Goal: Transaction & Acquisition: Purchase product/service

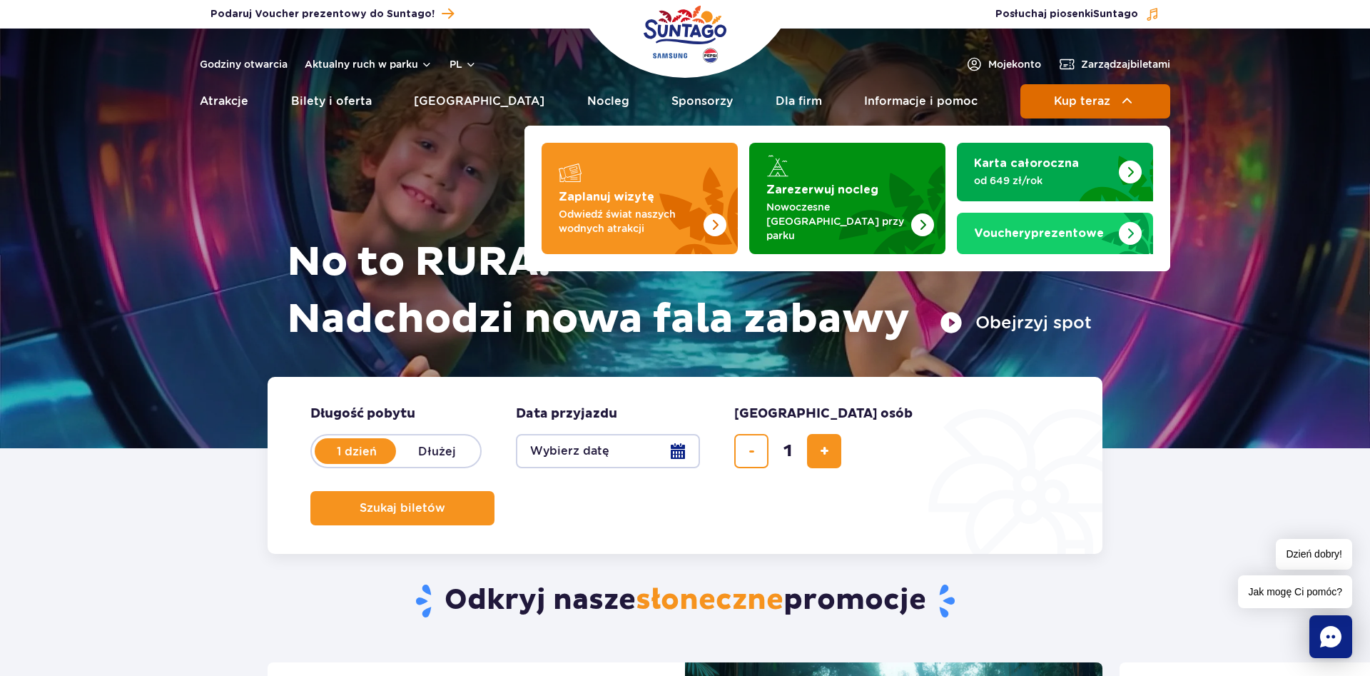
click at [1081, 96] on span "Kup teraz" at bounding box center [1082, 101] width 56 height 13
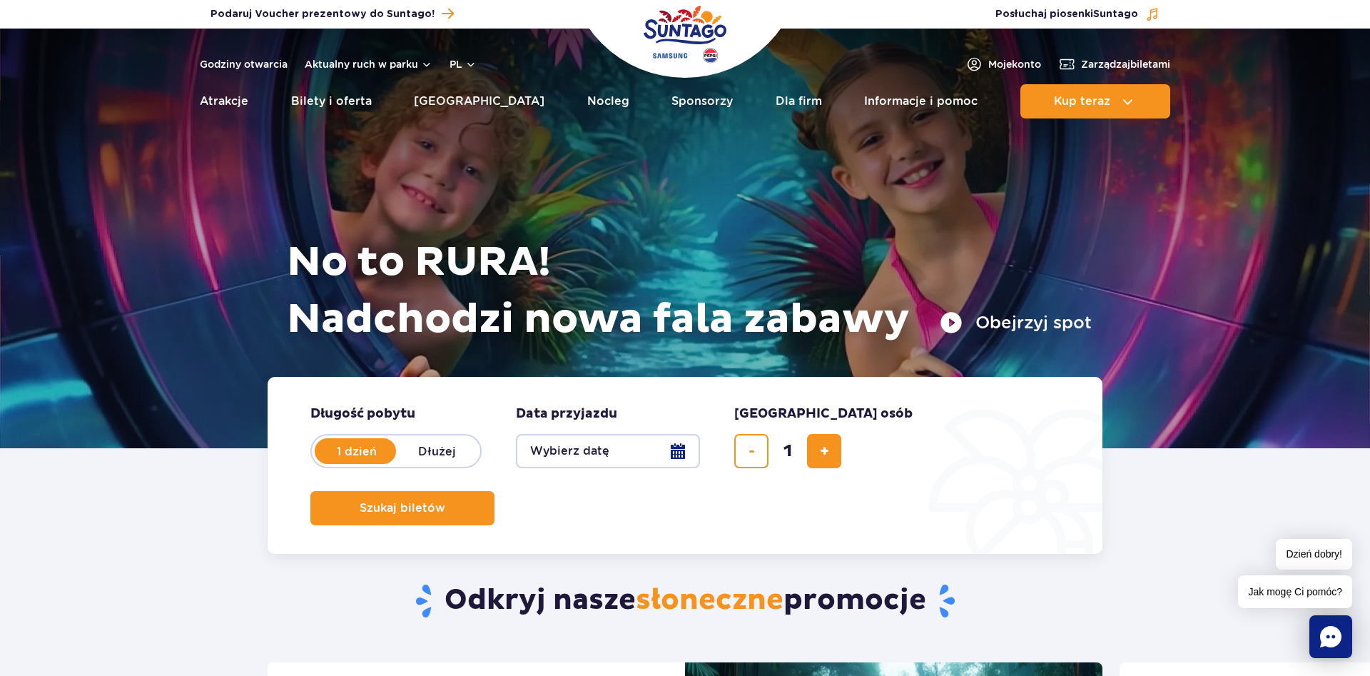
click at [686, 452] on button "Wybierz datę" at bounding box center [608, 451] width 184 height 34
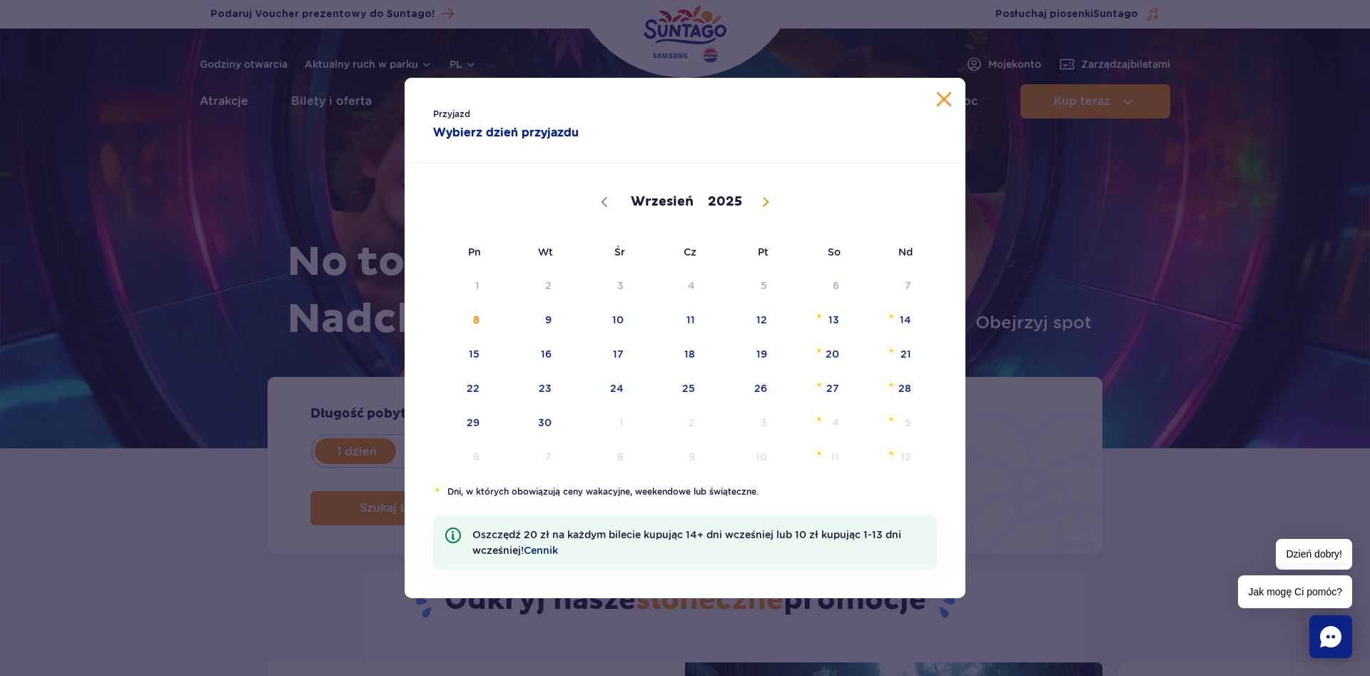
click at [763, 205] on icon at bounding box center [765, 202] width 5 height 9
select select "9"
click at [691, 297] on span "2" at bounding box center [671, 285] width 72 height 33
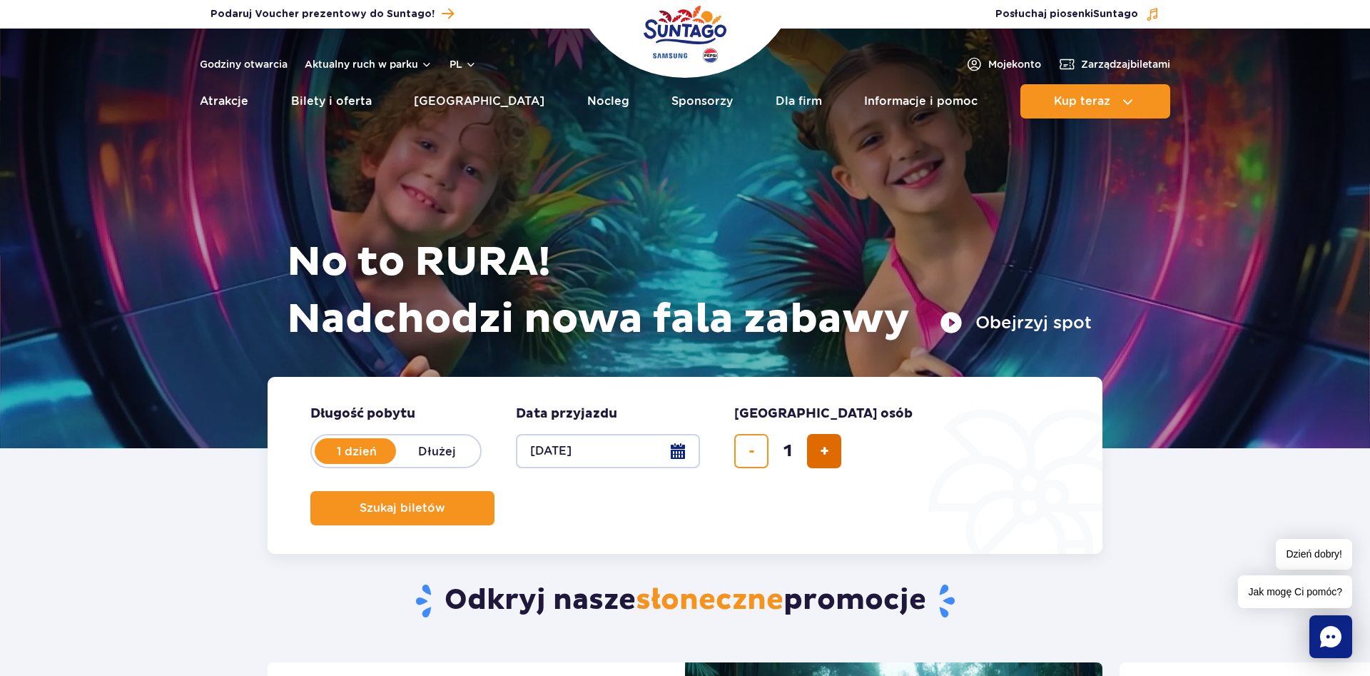
click at [833, 453] on button "dodaj bilet" at bounding box center [824, 451] width 34 height 34
type input "2"
click at [494, 491] on button "Szukaj biletów" at bounding box center [402, 508] width 184 height 34
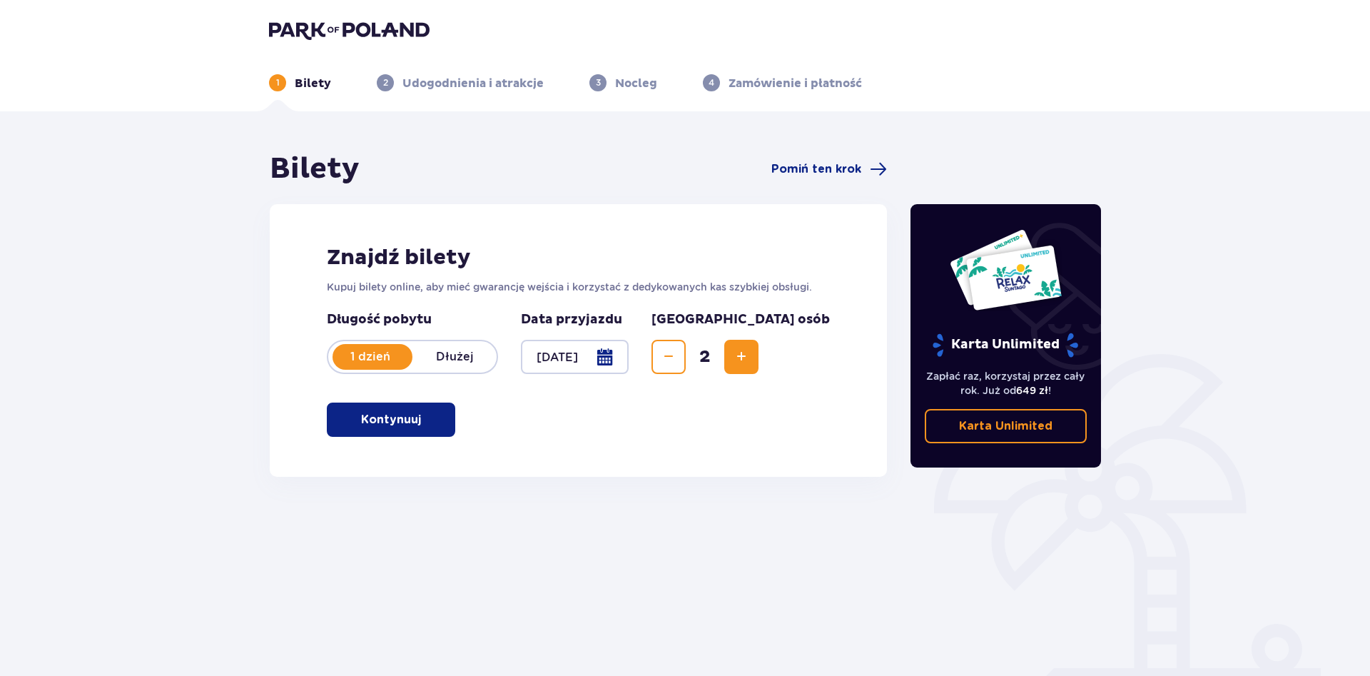
click at [412, 435] on button "Kontynuuj" at bounding box center [391, 419] width 128 height 34
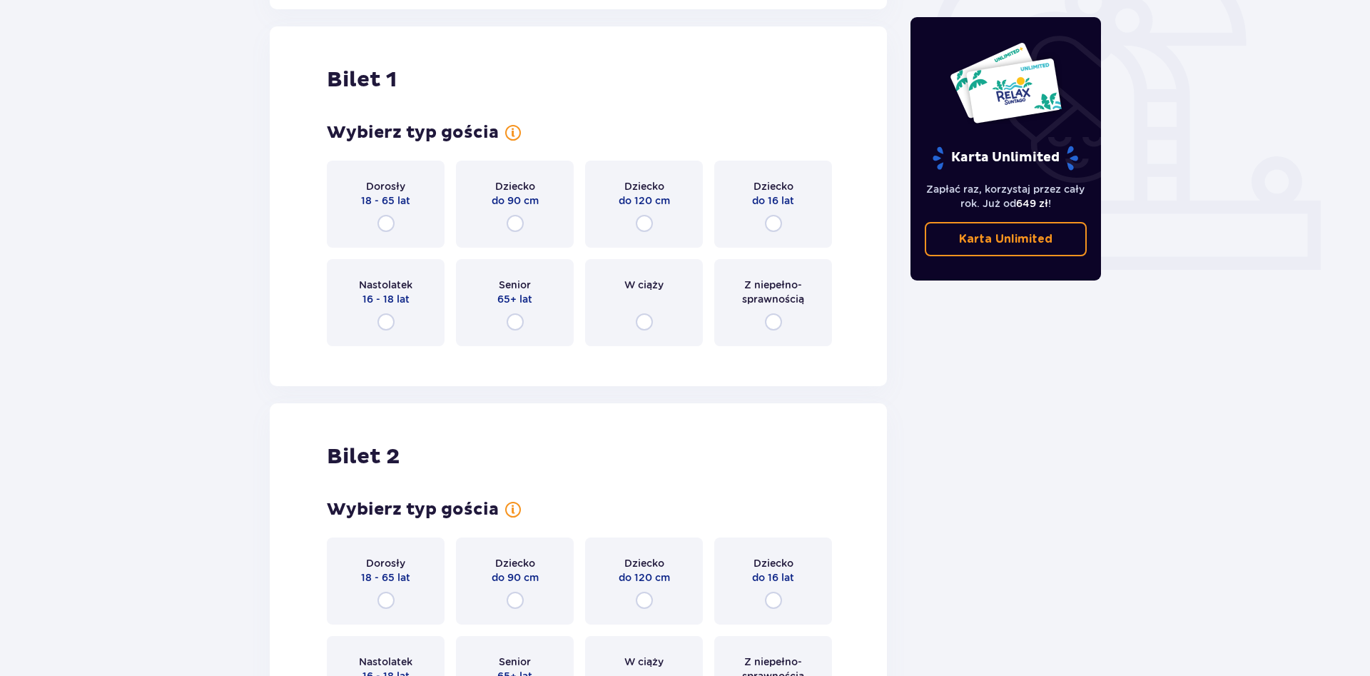
scroll to position [477, 0]
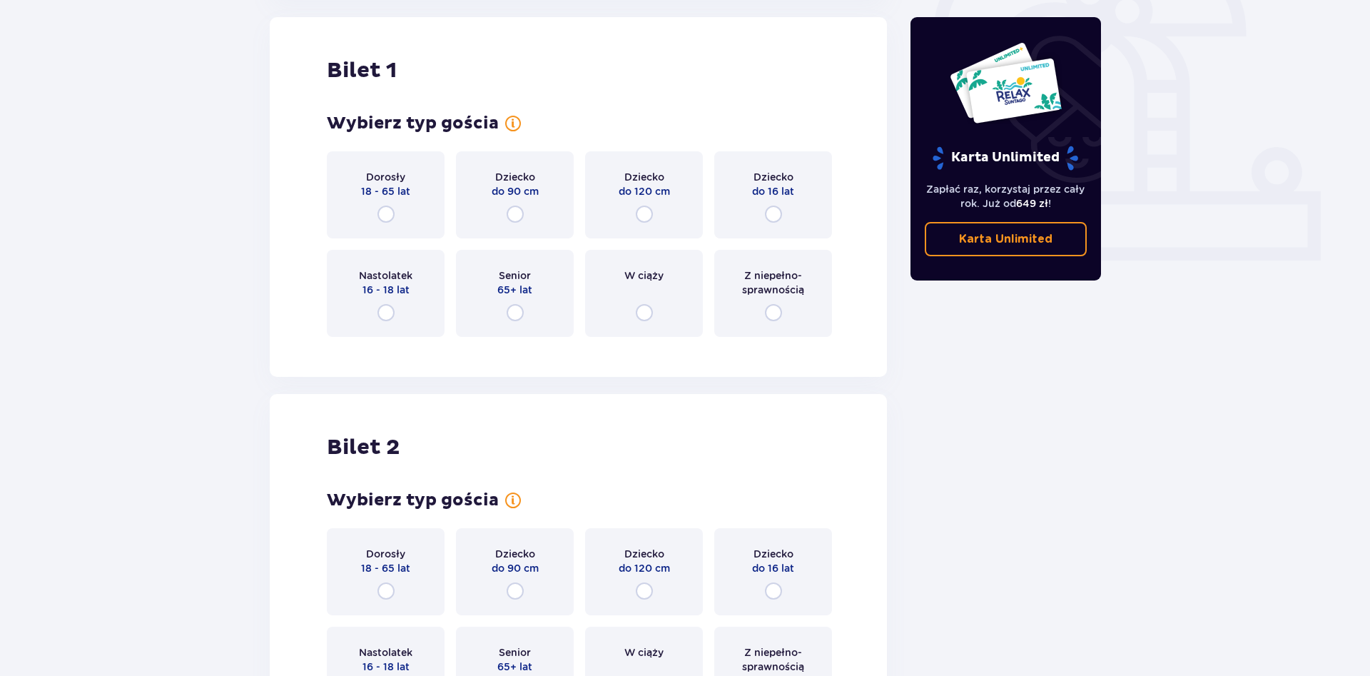
click at [381, 183] on p "Dorosły" at bounding box center [385, 177] width 39 height 14
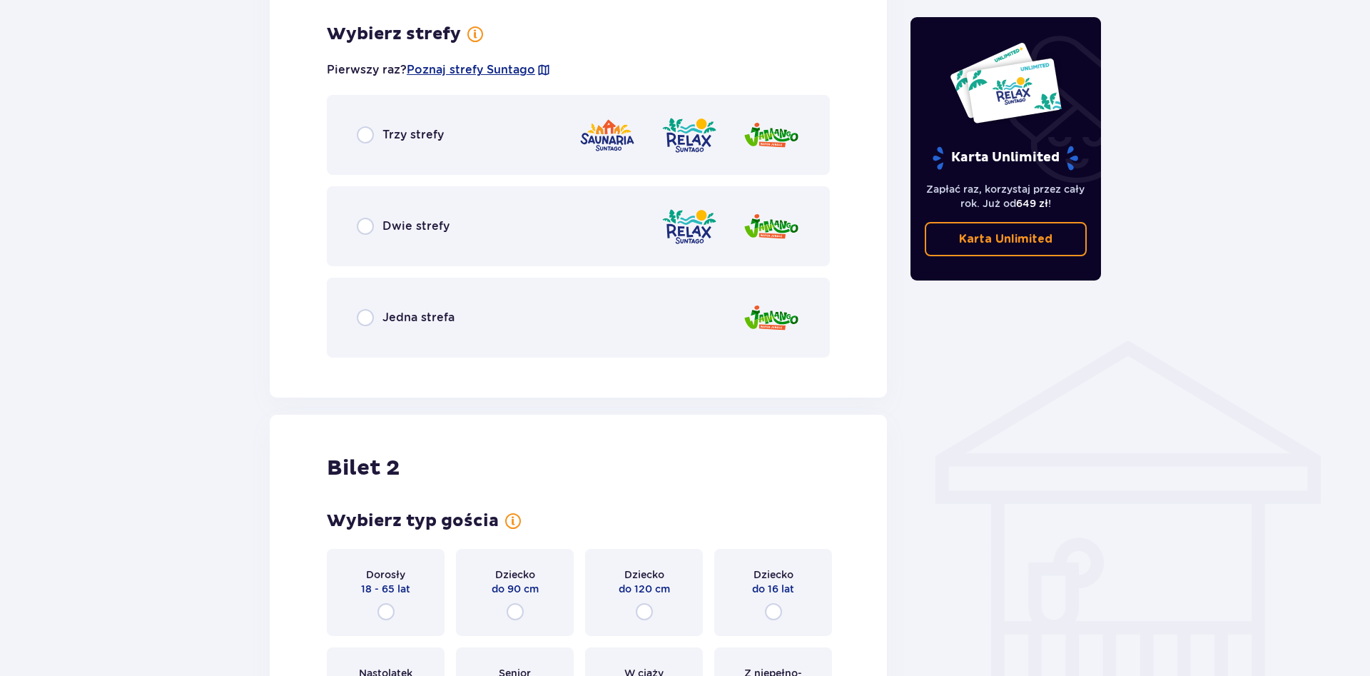
scroll to position [825, 0]
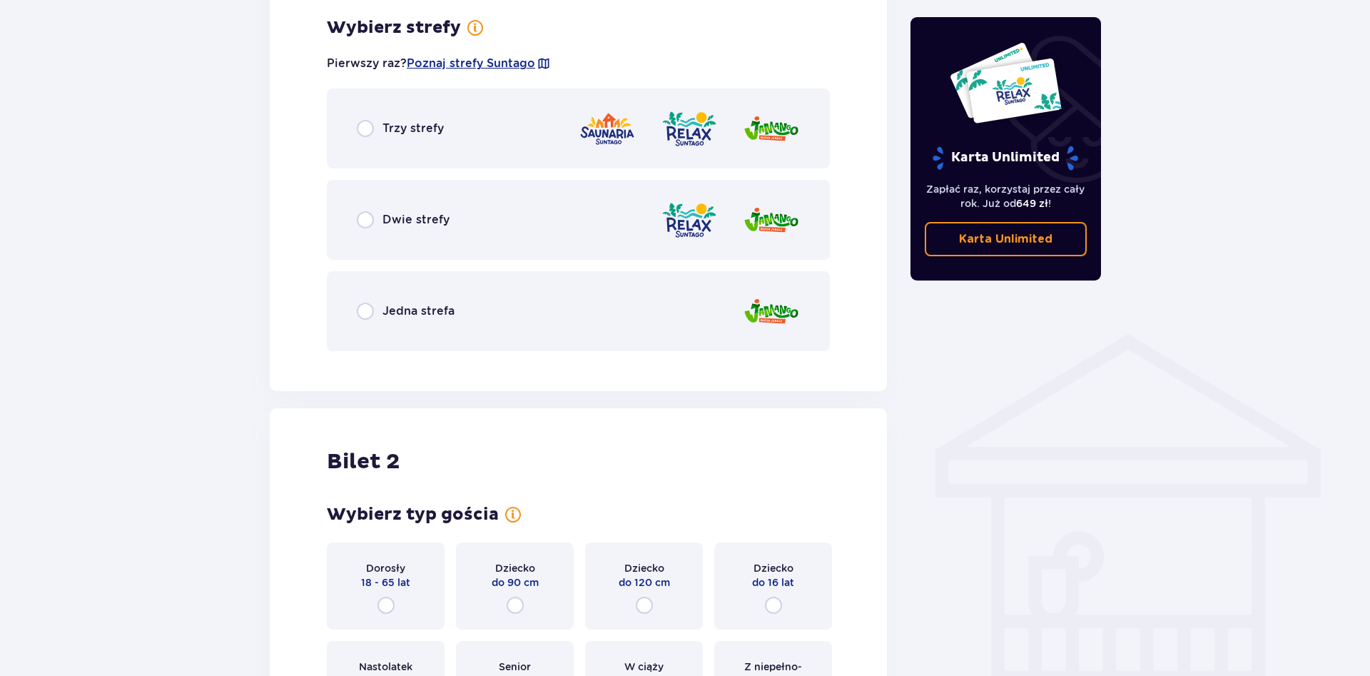
click at [365, 234] on div "Dwie strefy" at bounding box center [578, 220] width 503 height 80
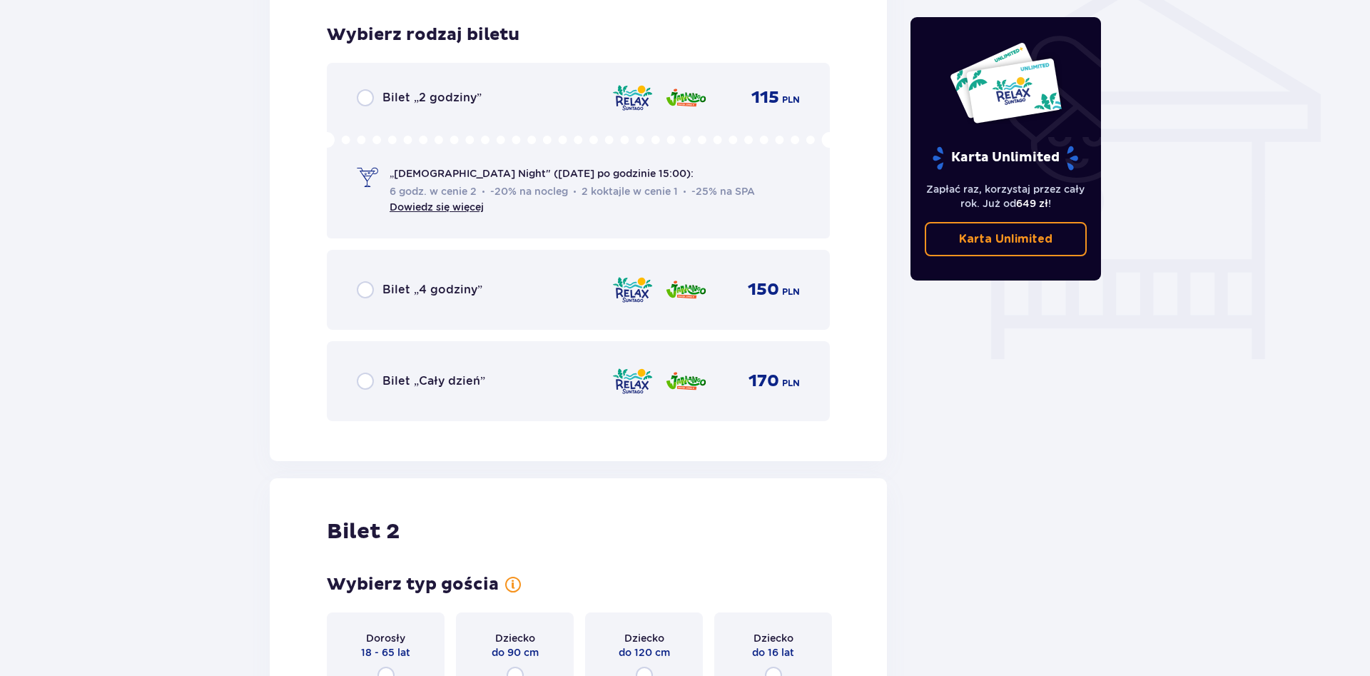
scroll to position [1187, 0]
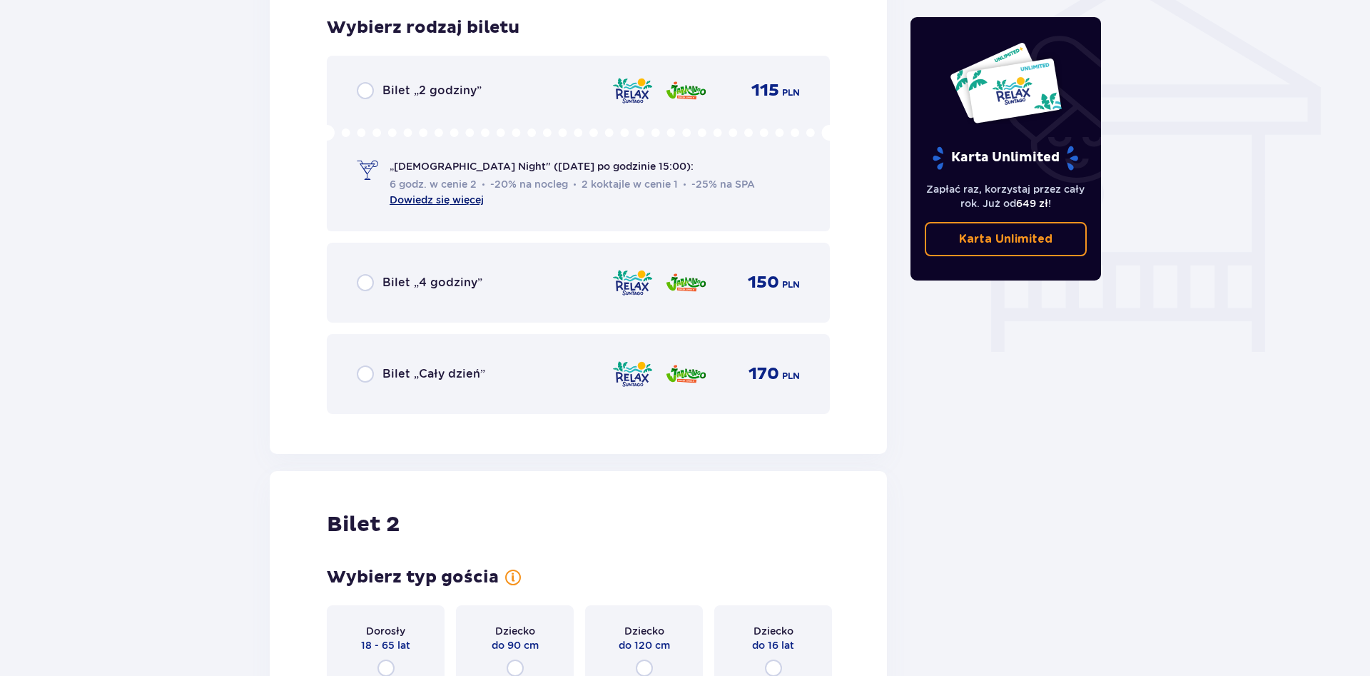
click at [448, 205] on link "Dowiedz się więcej" at bounding box center [437, 199] width 94 height 11
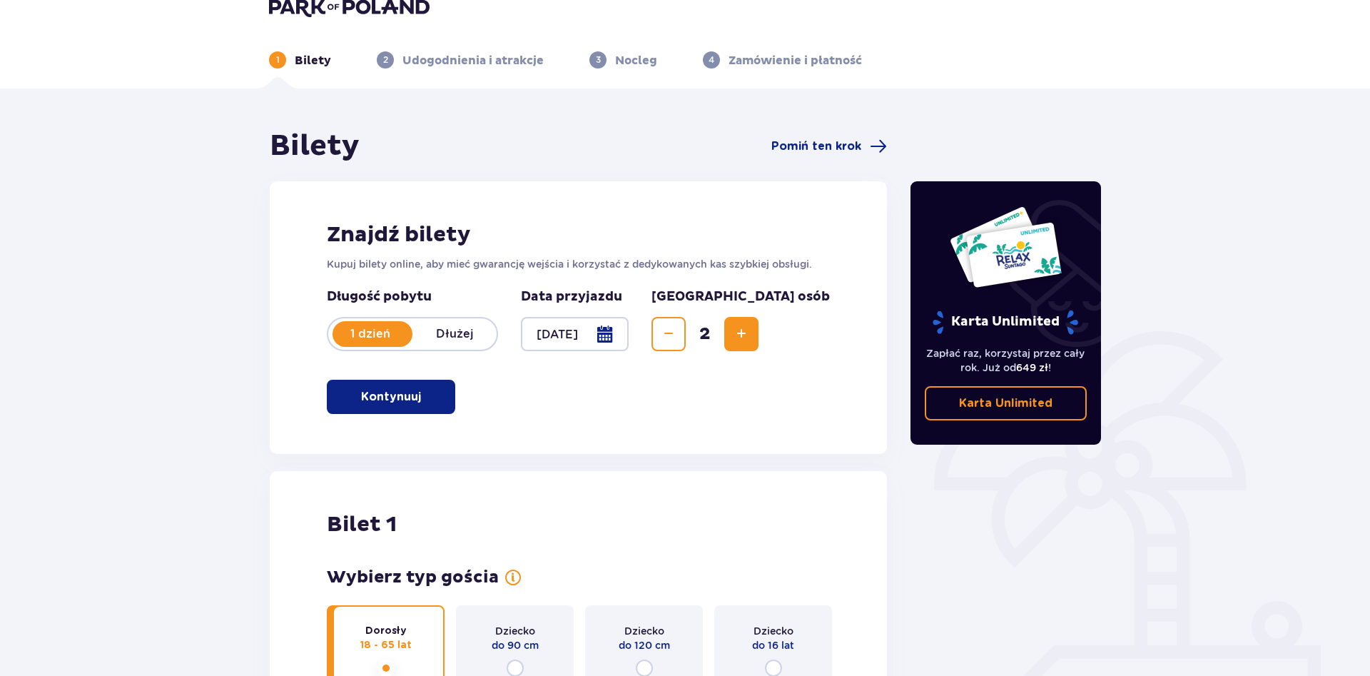
scroll to position [0, 0]
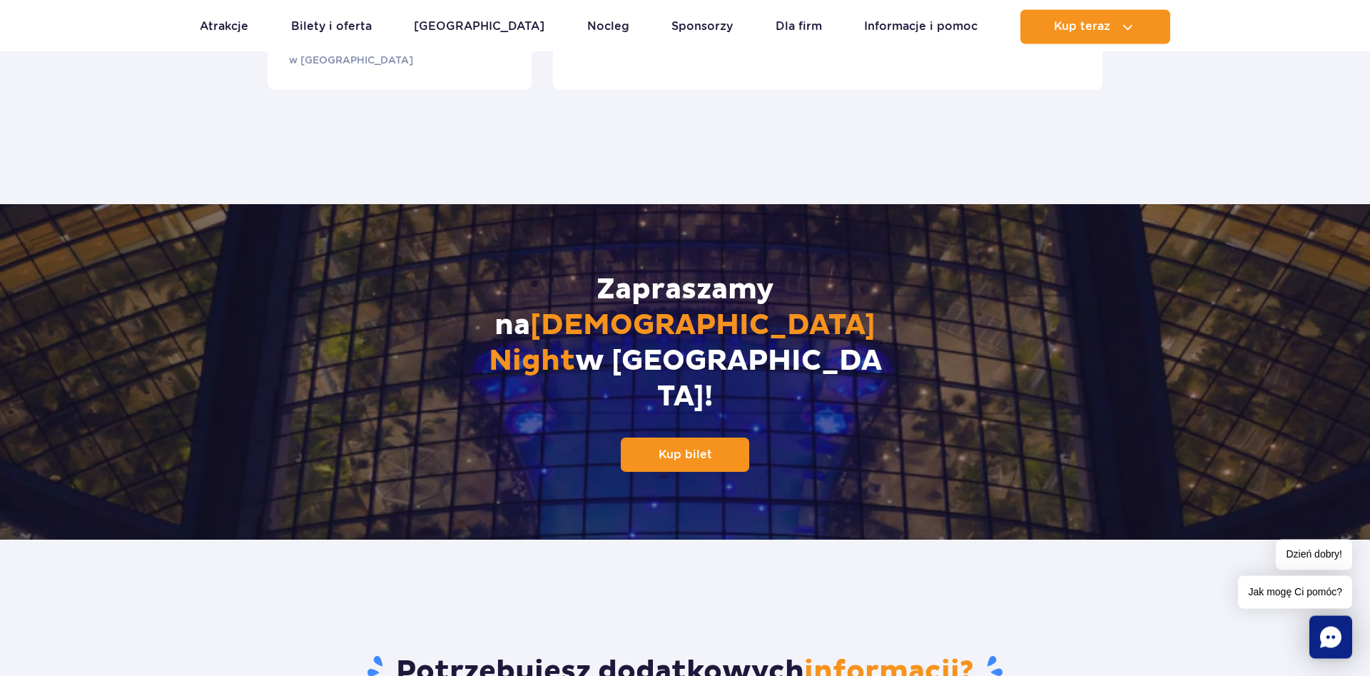
scroll to position [1747, 0]
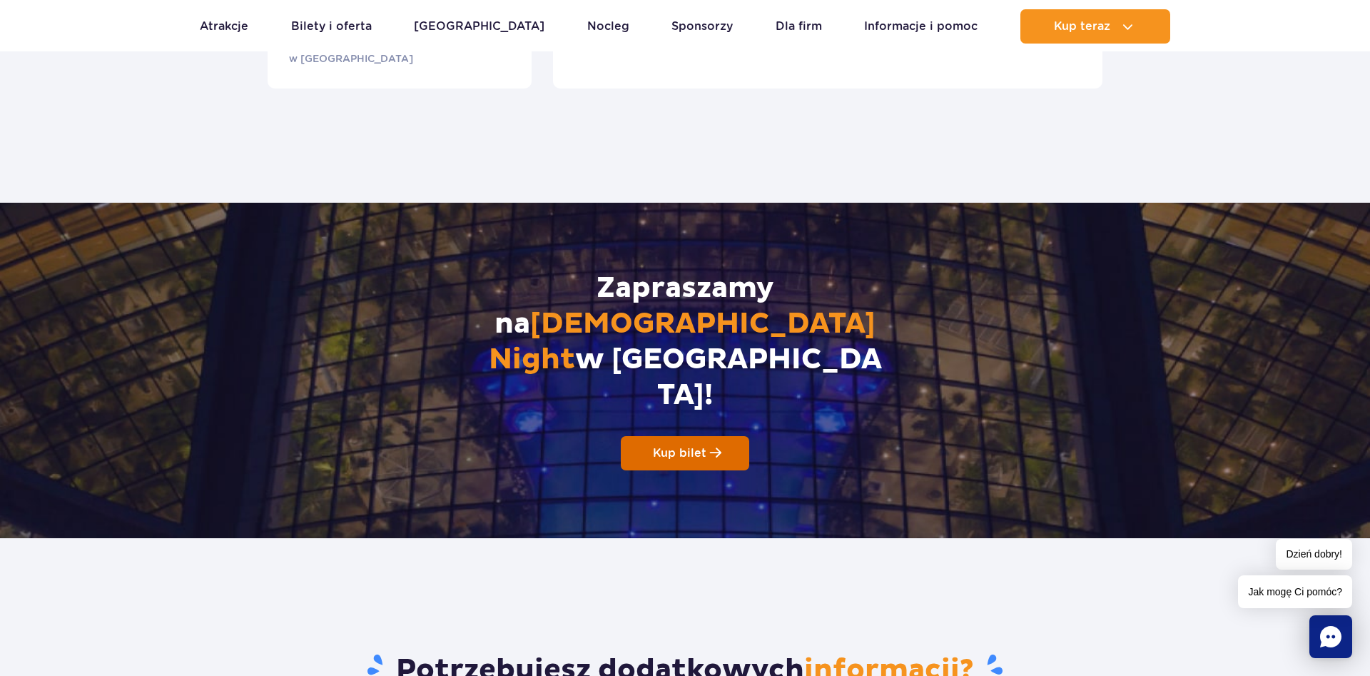
click at [661, 436] on link "Kup bilet" at bounding box center [685, 453] width 128 height 34
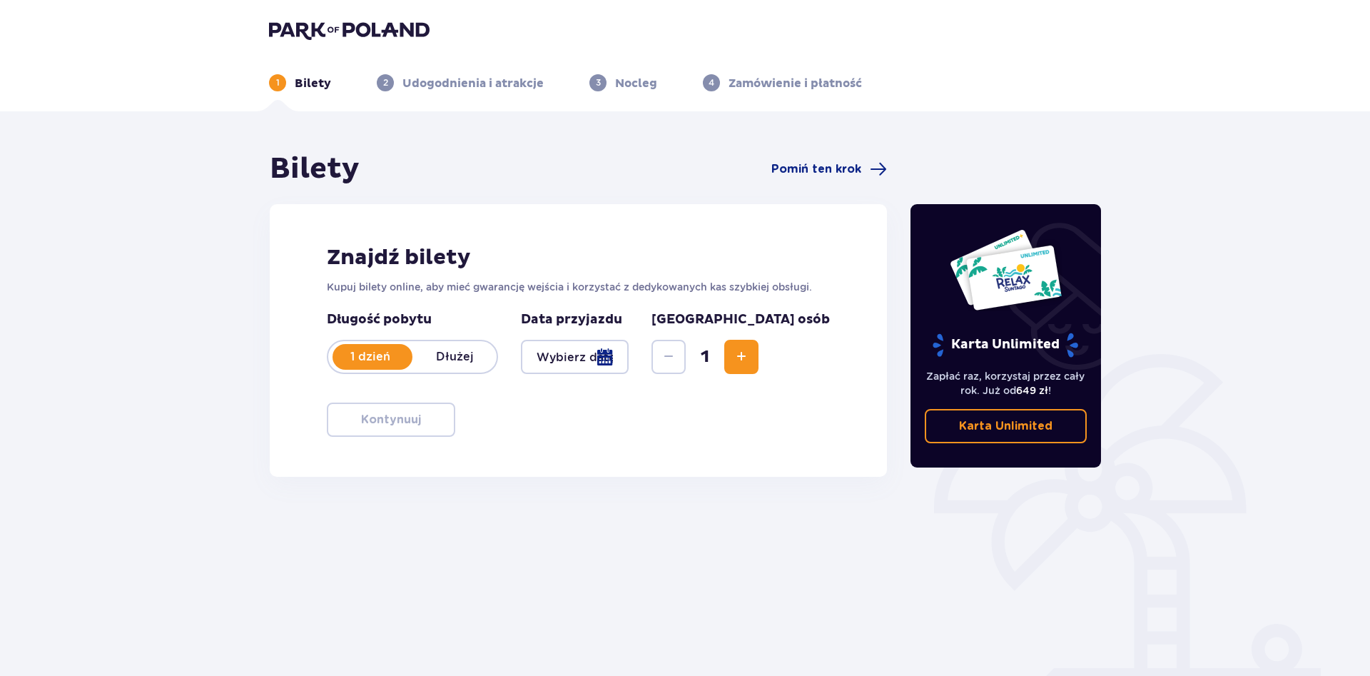
click at [629, 360] on div at bounding box center [575, 357] width 108 height 34
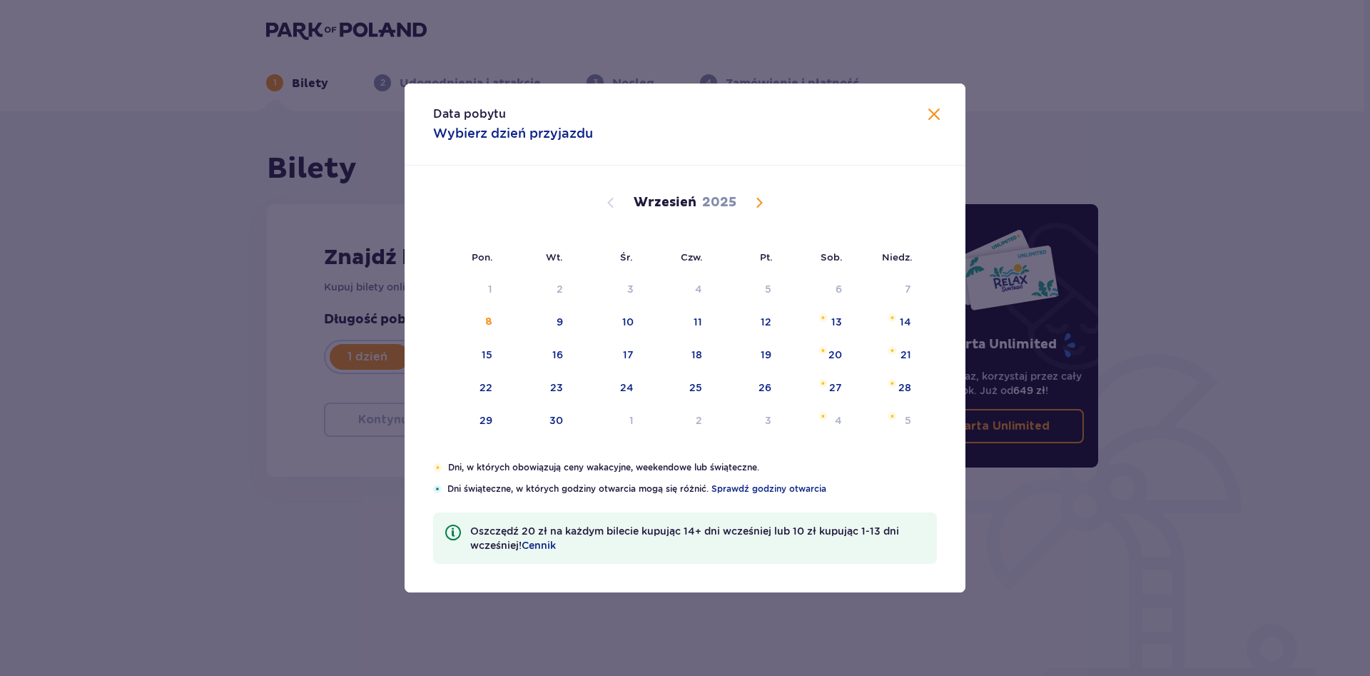
click at [762, 201] on span "Calendar" at bounding box center [759, 202] width 17 height 17
click at [697, 288] on div "2" at bounding box center [678, 289] width 71 height 31
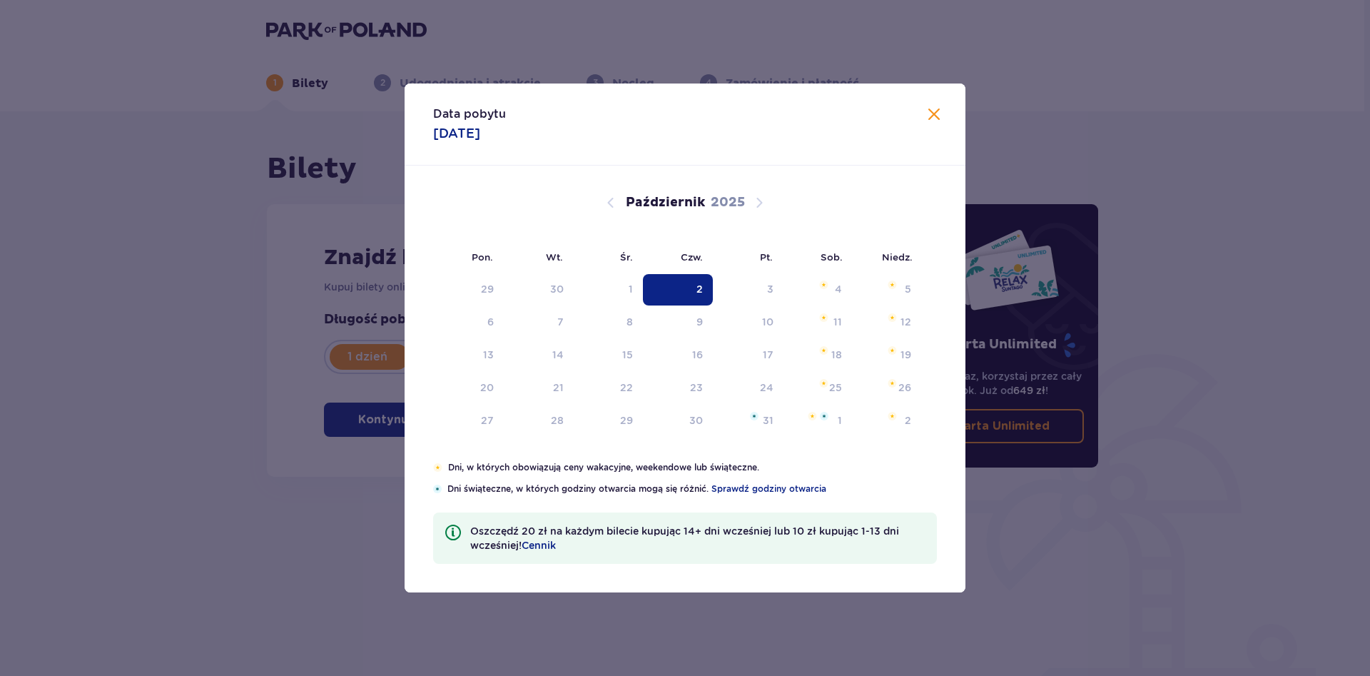
type input "02.10.25"
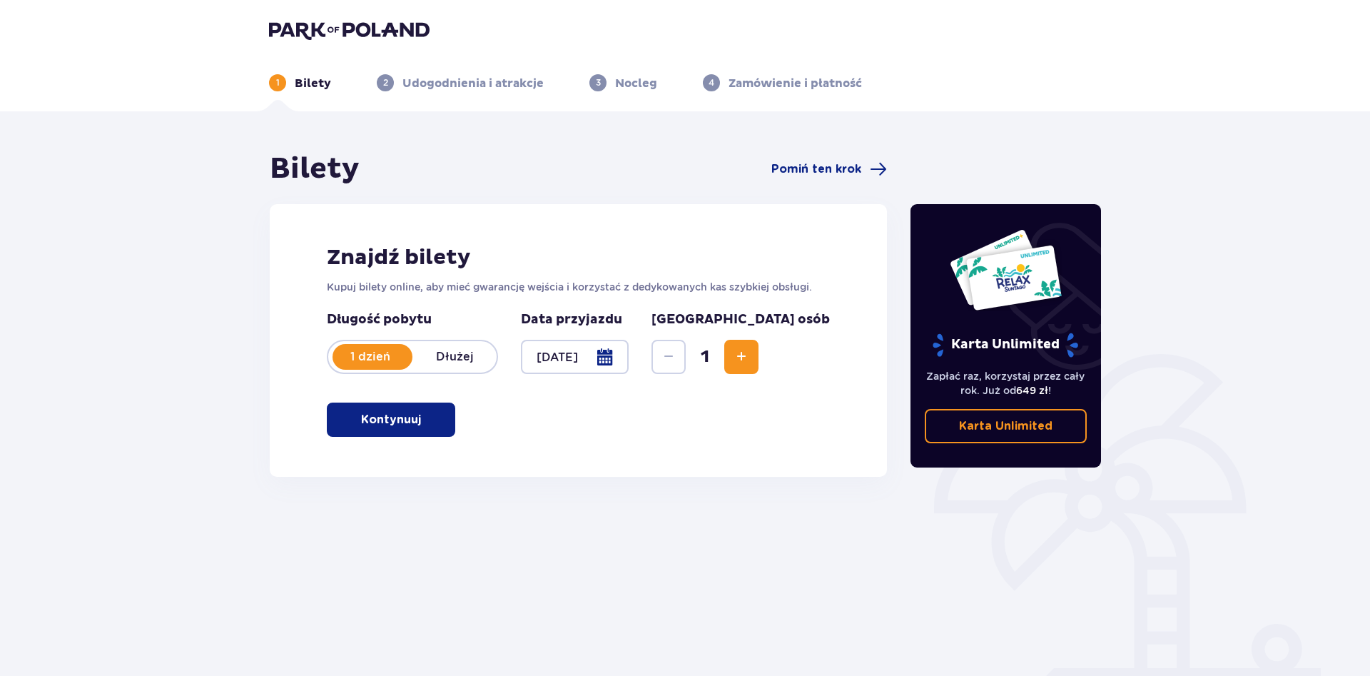
click at [831, 363] on div "Znajdź bilety Kupuj bilety online, aby mieć gwarancję wejścia i korzystać z ded…" at bounding box center [578, 340] width 617 height 273
click at [758, 368] on button "Increase" at bounding box center [741, 357] width 34 height 34
click at [426, 417] on span "button" at bounding box center [423, 419] width 17 height 17
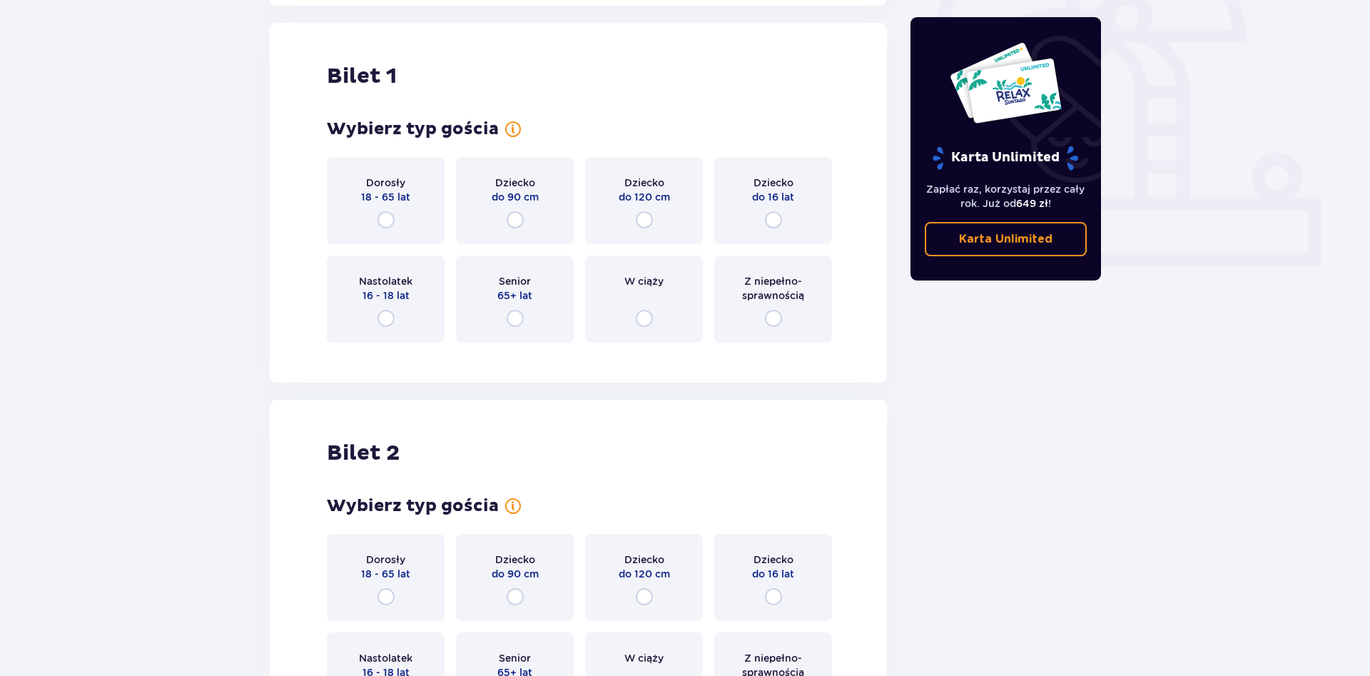
scroll to position [477, 0]
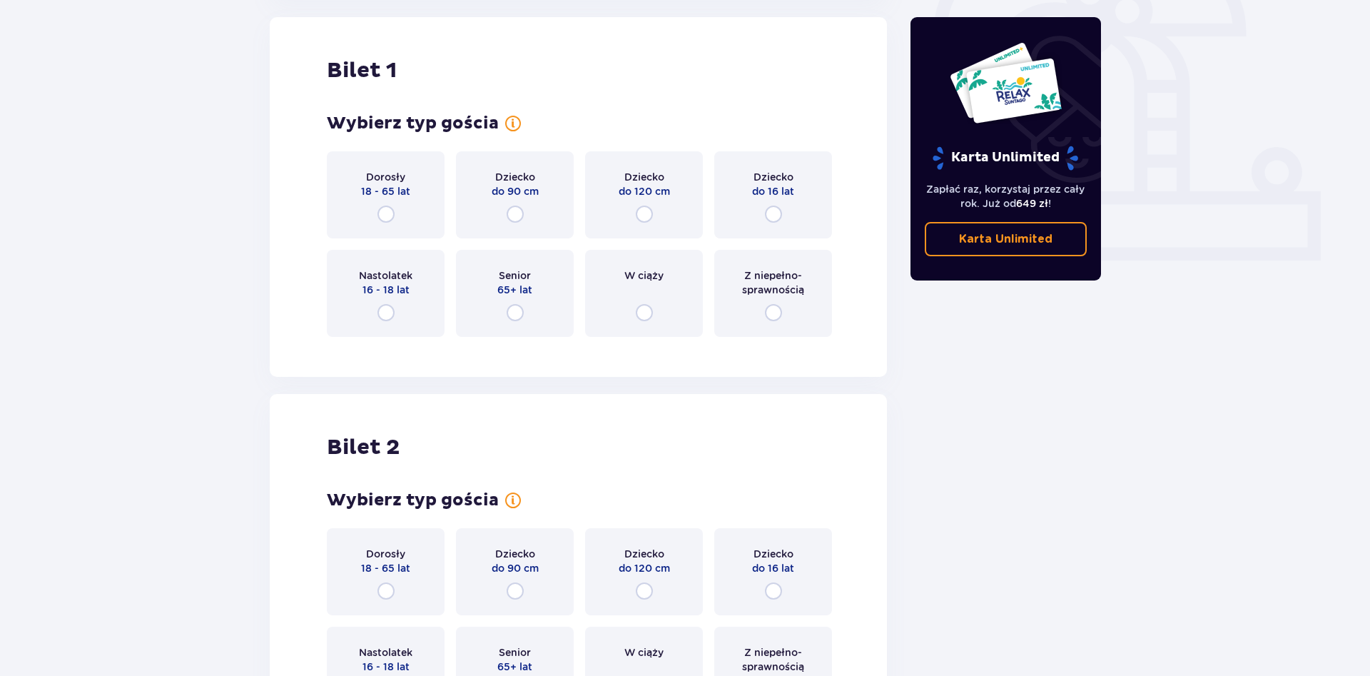
click at [377, 196] on p "18 - 65 lat" at bounding box center [385, 191] width 49 height 14
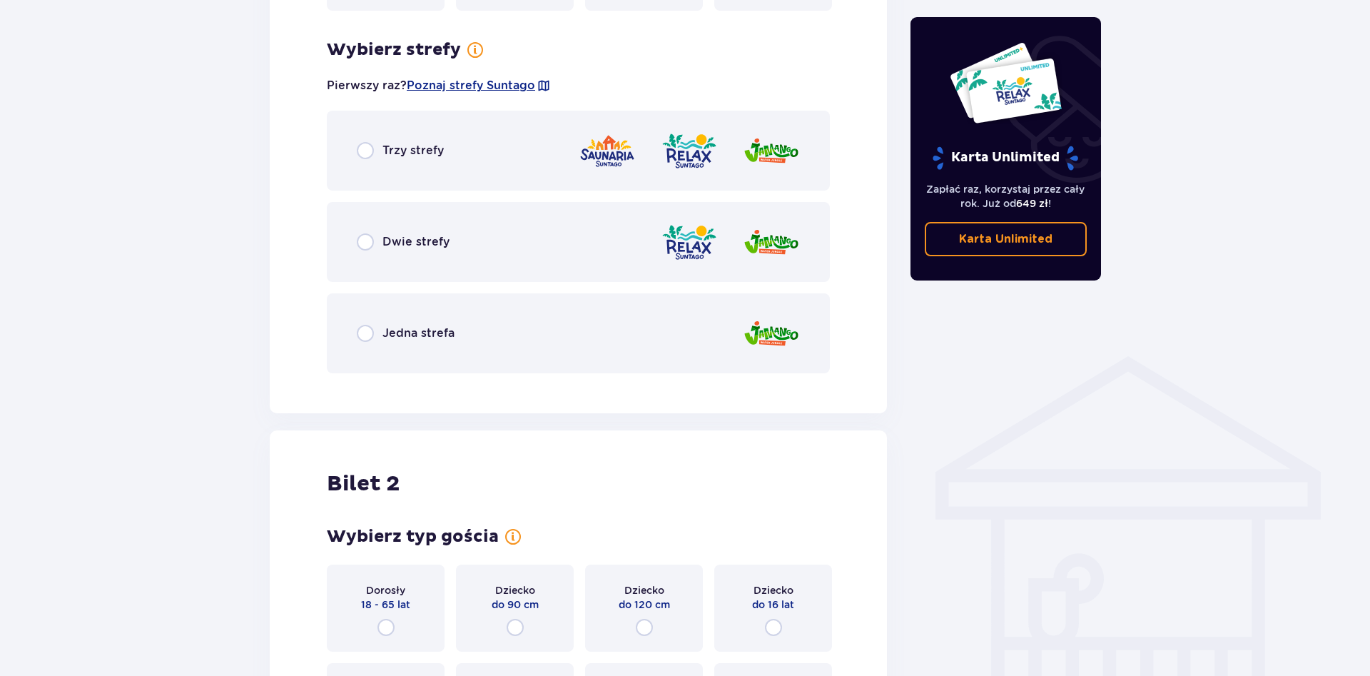
scroll to position [825, 0]
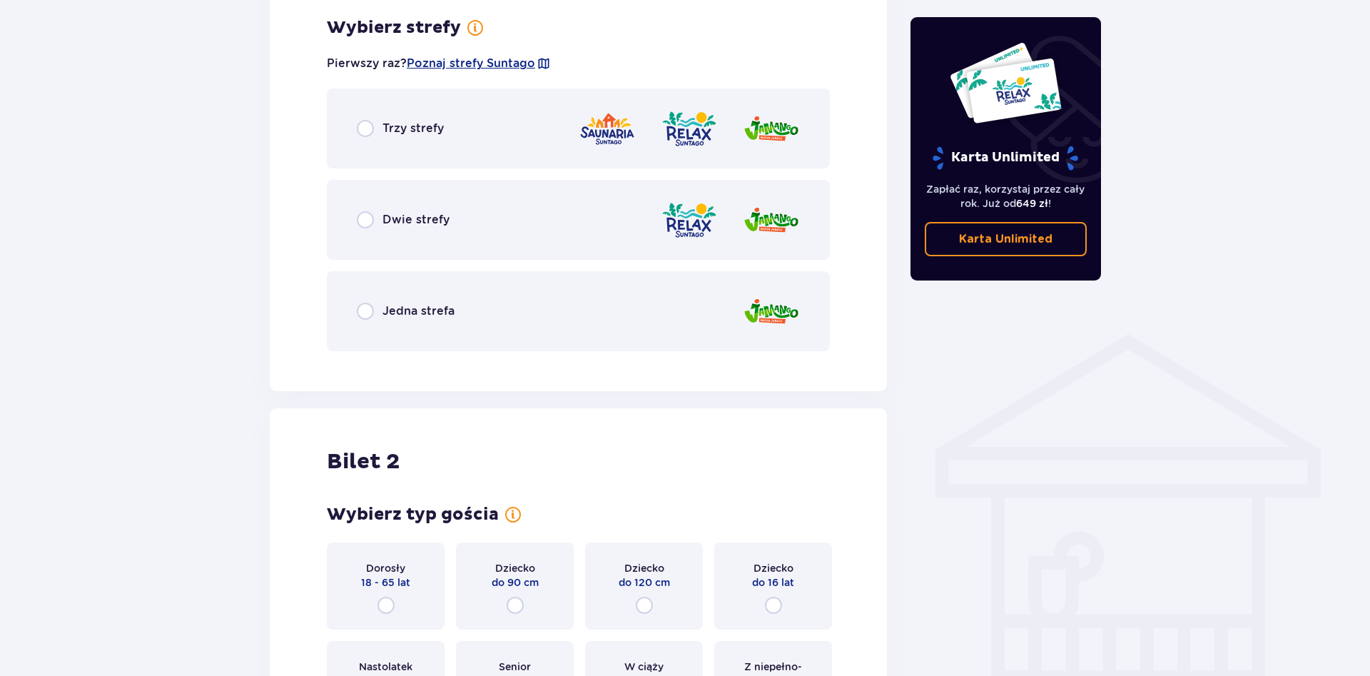
click at [392, 218] on p "Dwie strefy" at bounding box center [415, 220] width 67 height 16
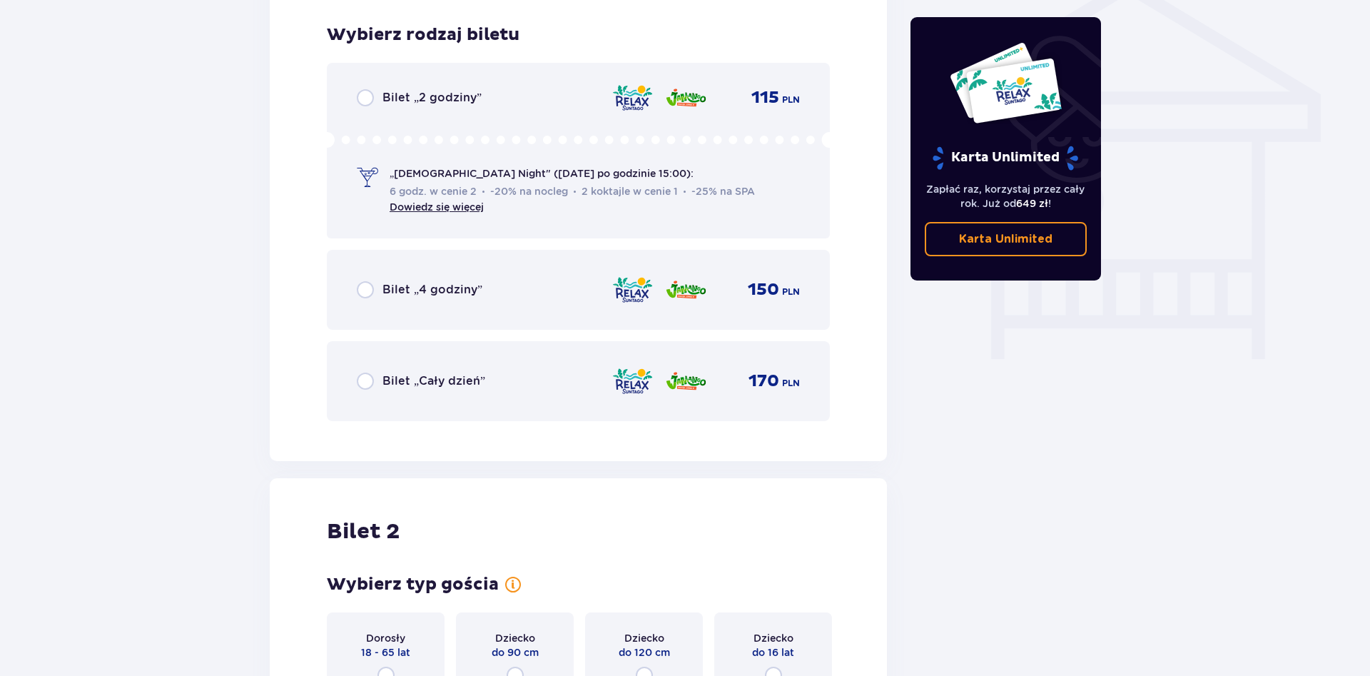
scroll to position [1187, 0]
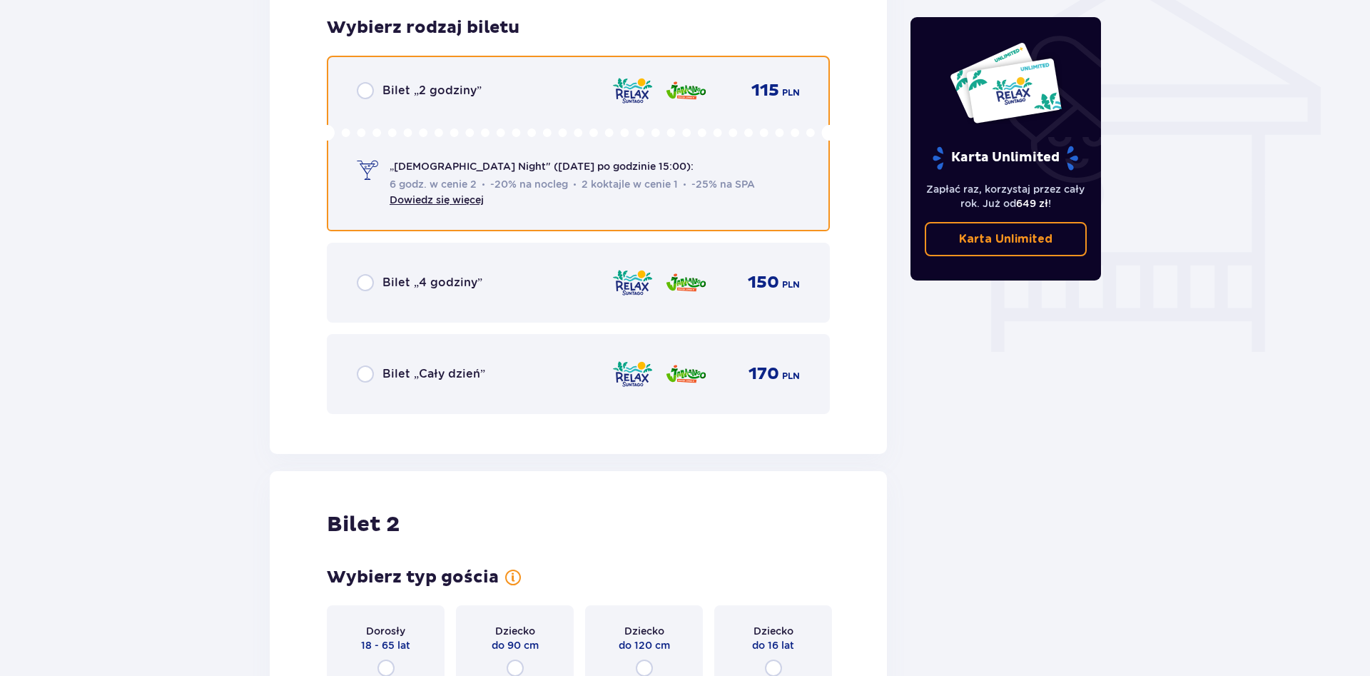
click at [368, 93] on input "radio" at bounding box center [365, 90] width 17 height 17
radio input "true"
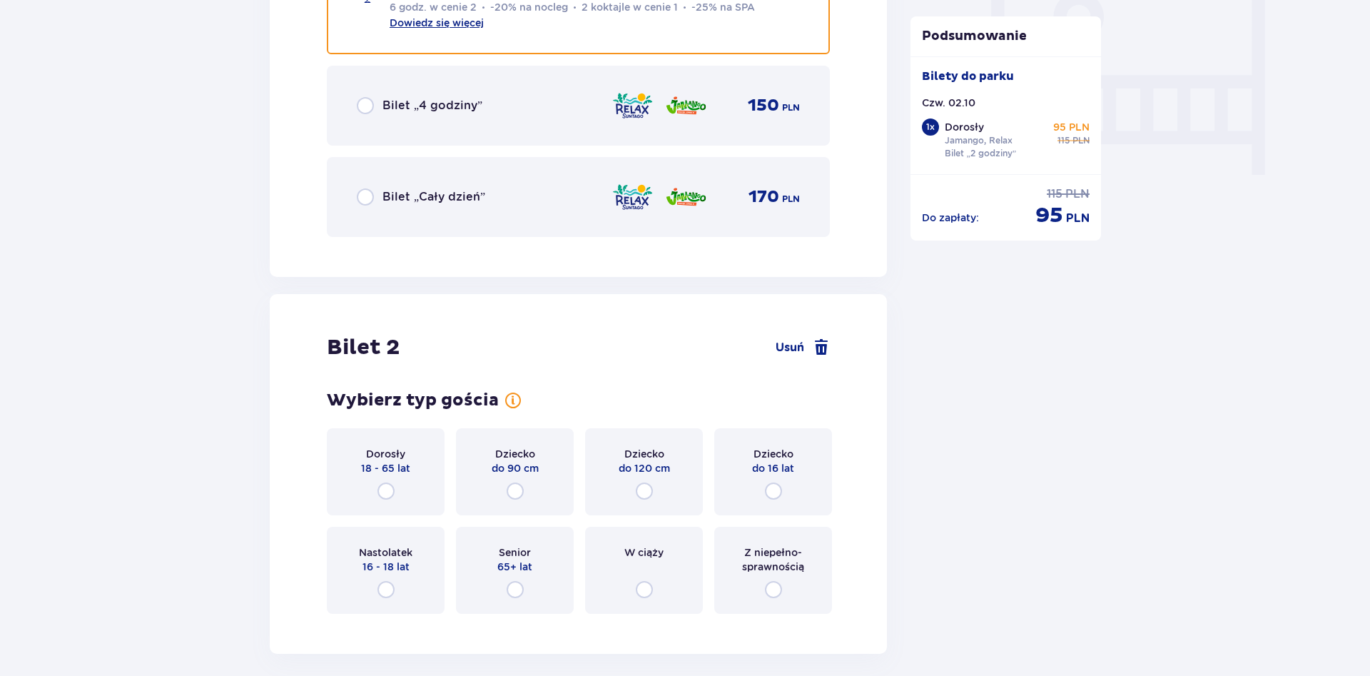
scroll to position [1423, 0]
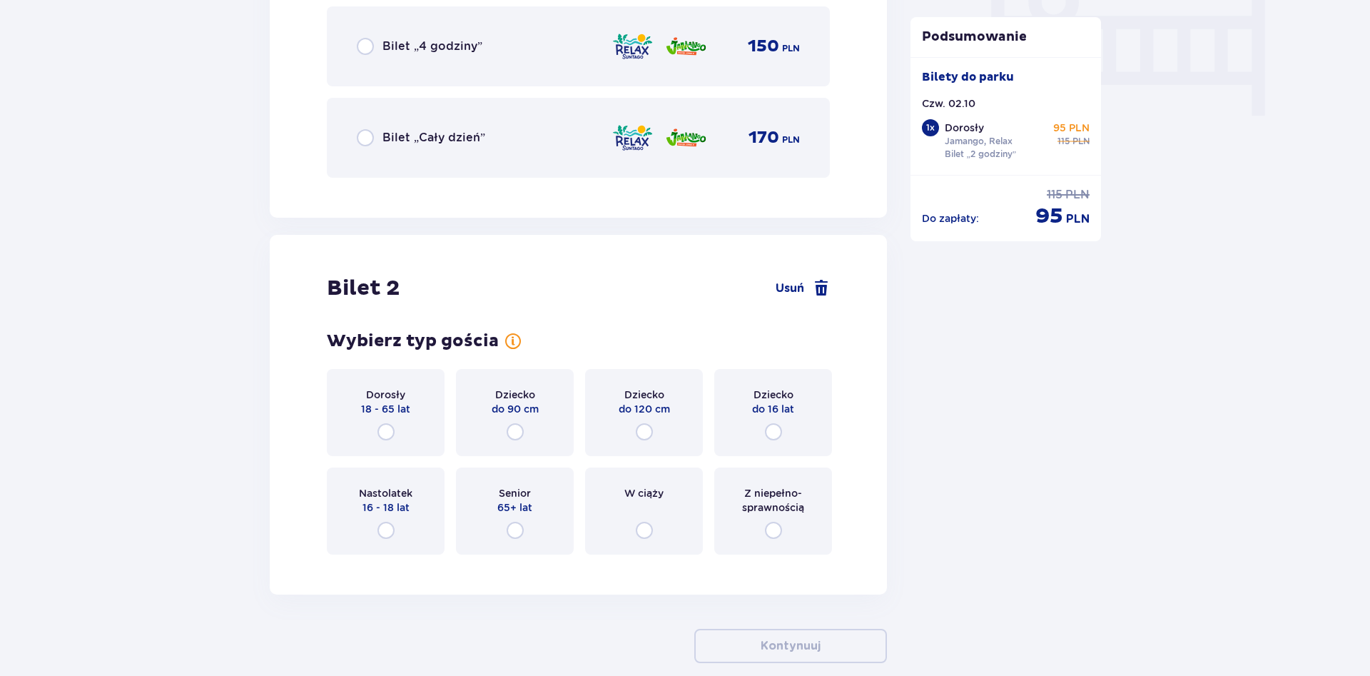
click at [359, 405] on div "Dorosły 18 - 65 lat" at bounding box center [386, 412] width 118 height 87
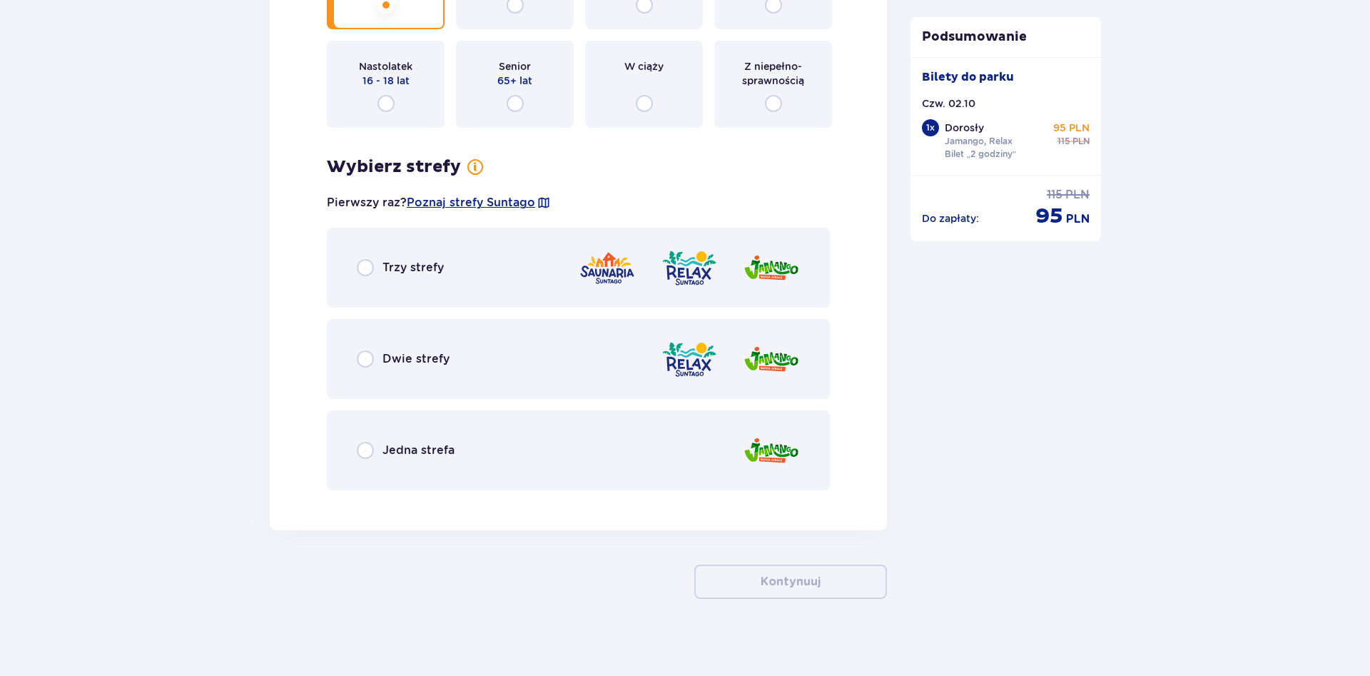
scroll to position [1859, 0]
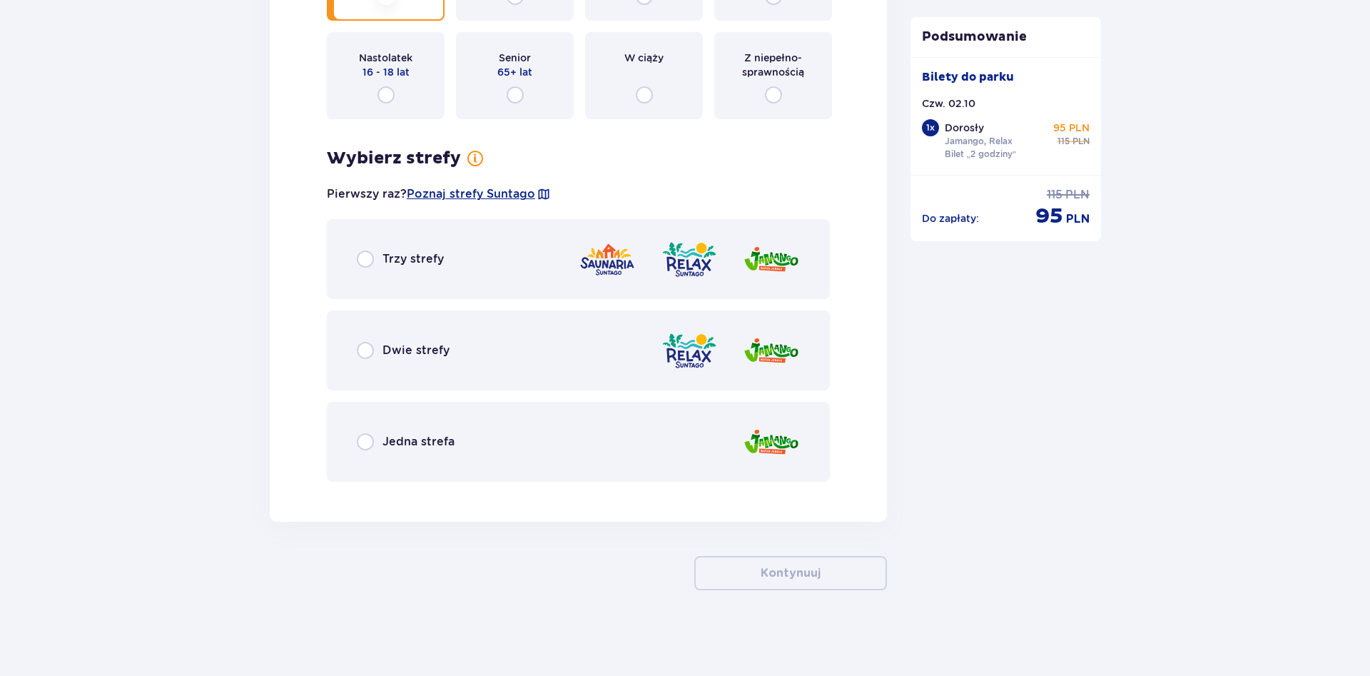
click at [380, 364] on div "Dwie strefy" at bounding box center [578, 350] width 503 height 80
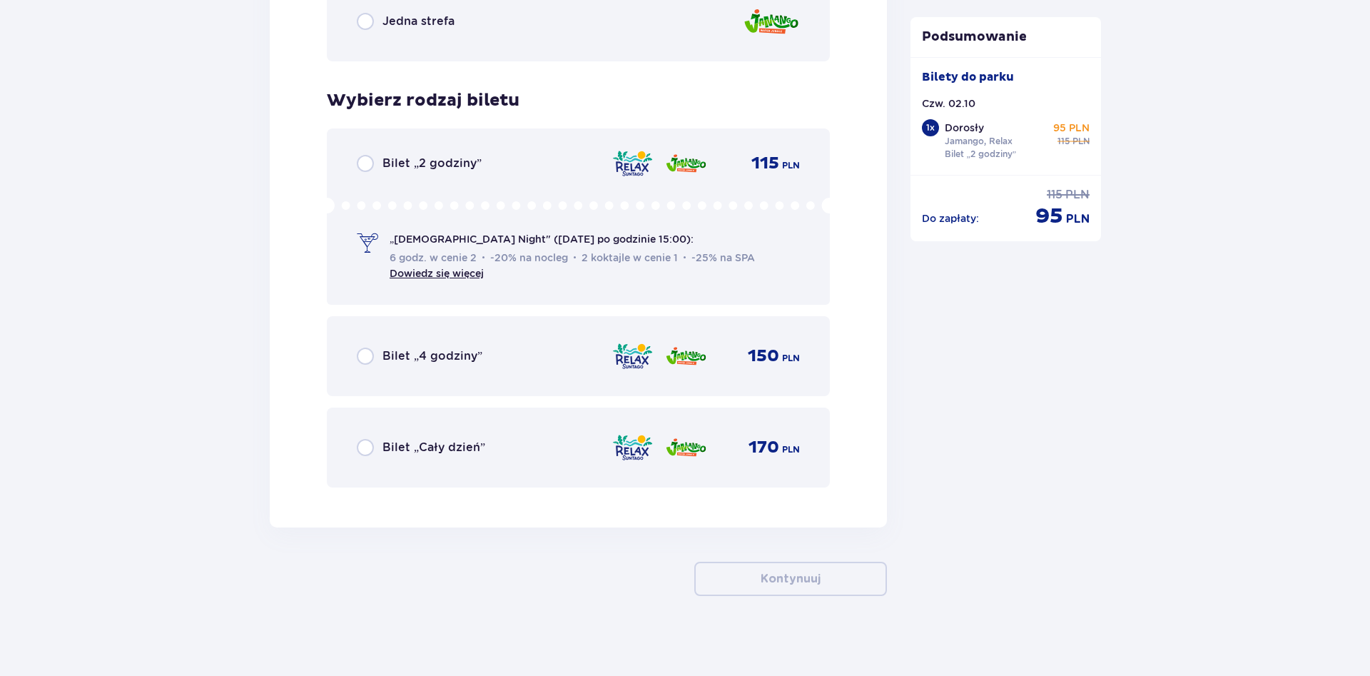
scroll to position [2285, 0]
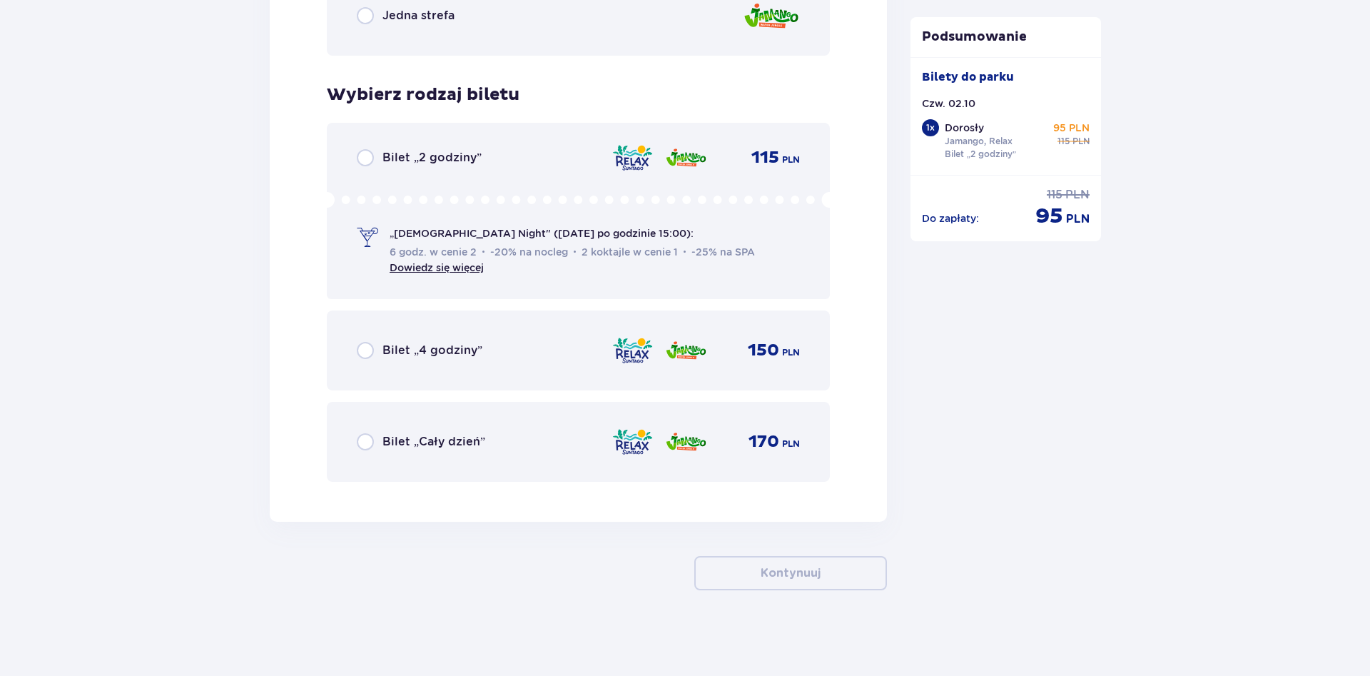
click at [386, 159] on p "Bilet „2 godziny”" at bounding box center [431, 158] width 99 height 16
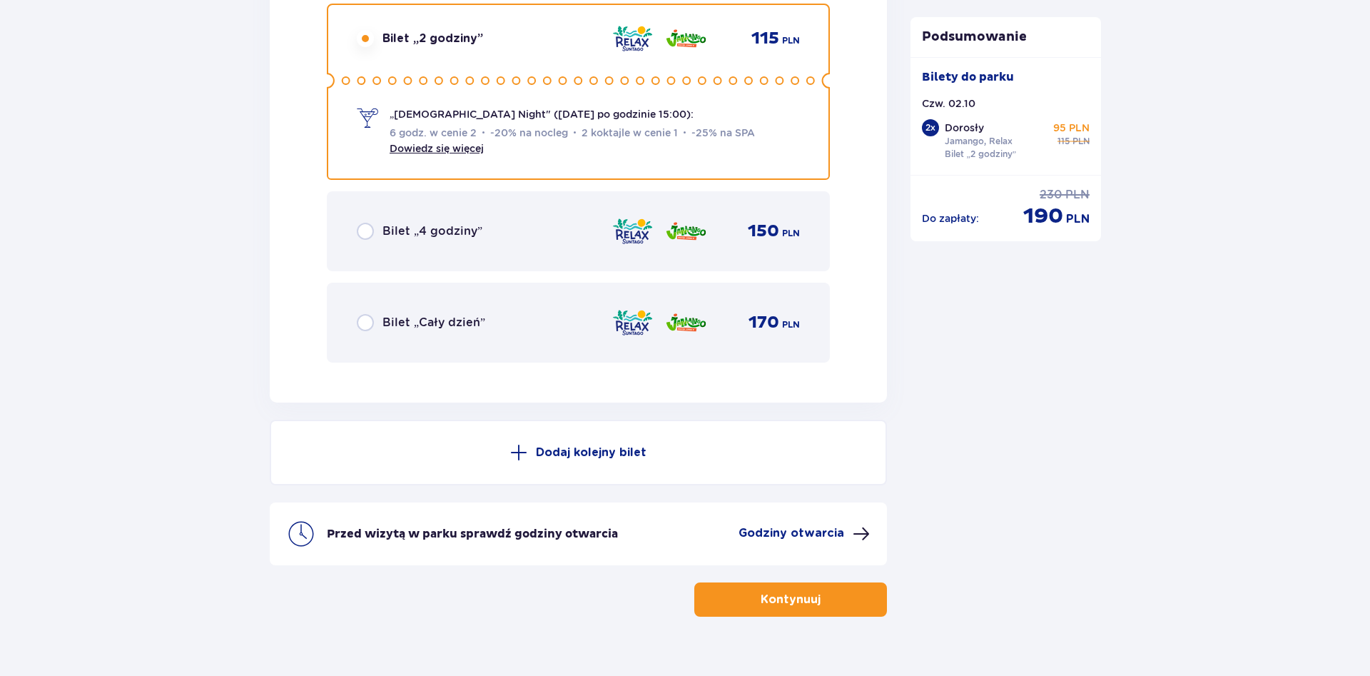
scroll to position [2430, 0]
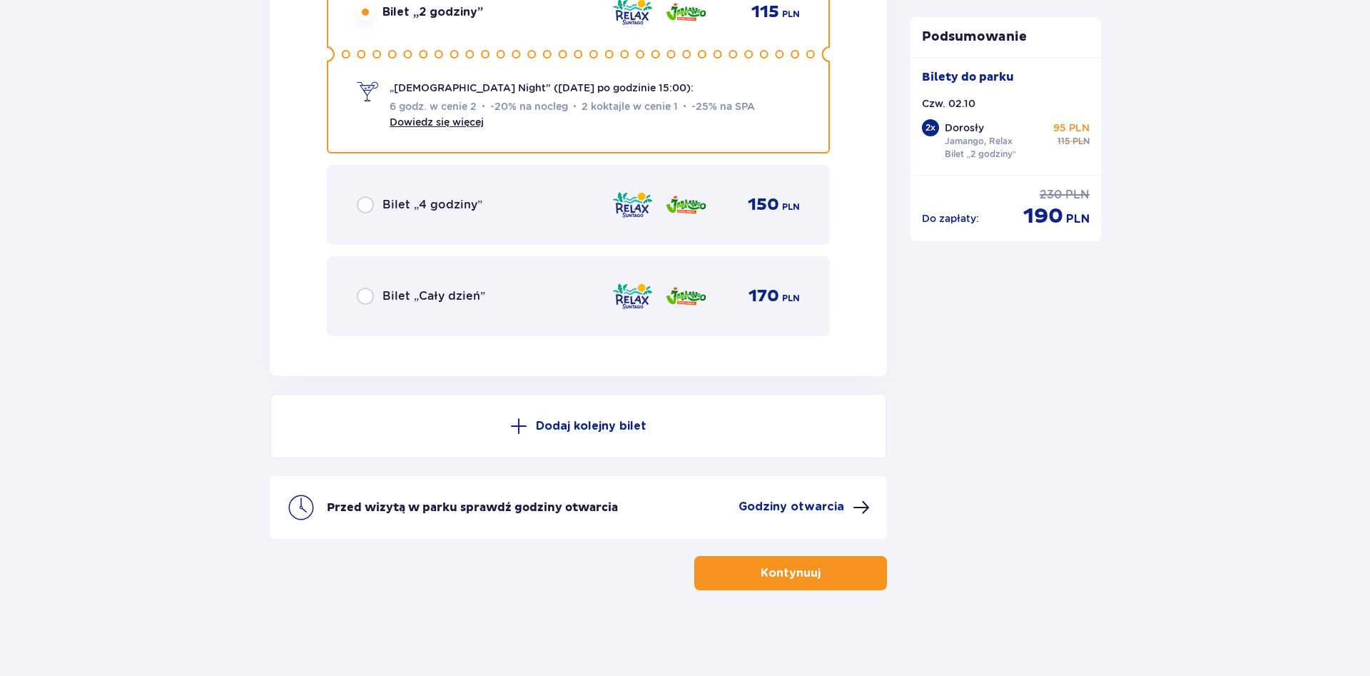
click at [761, 573] on p "Kontynuuj" at bounding box center [791, 573] width 60 height 16
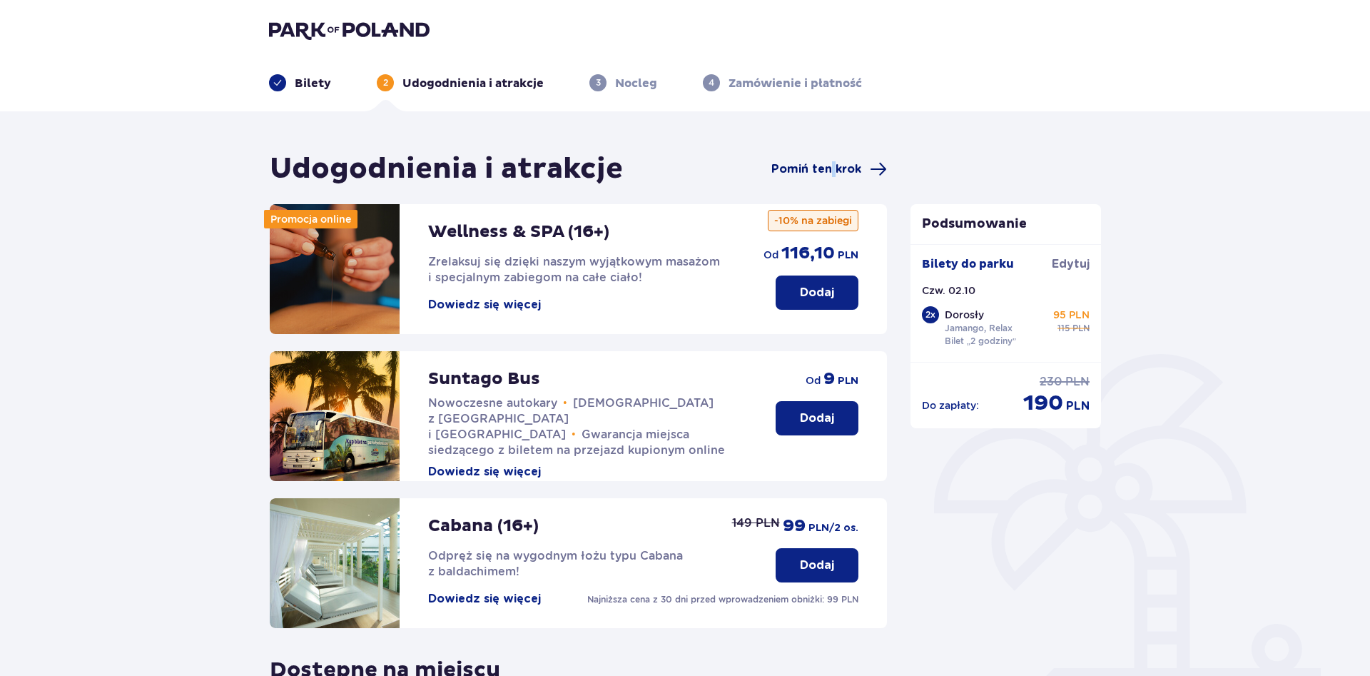
click at [834, 170] on span "Pomiń ten krok" at bounding box center [816, 169] width 90 height 16
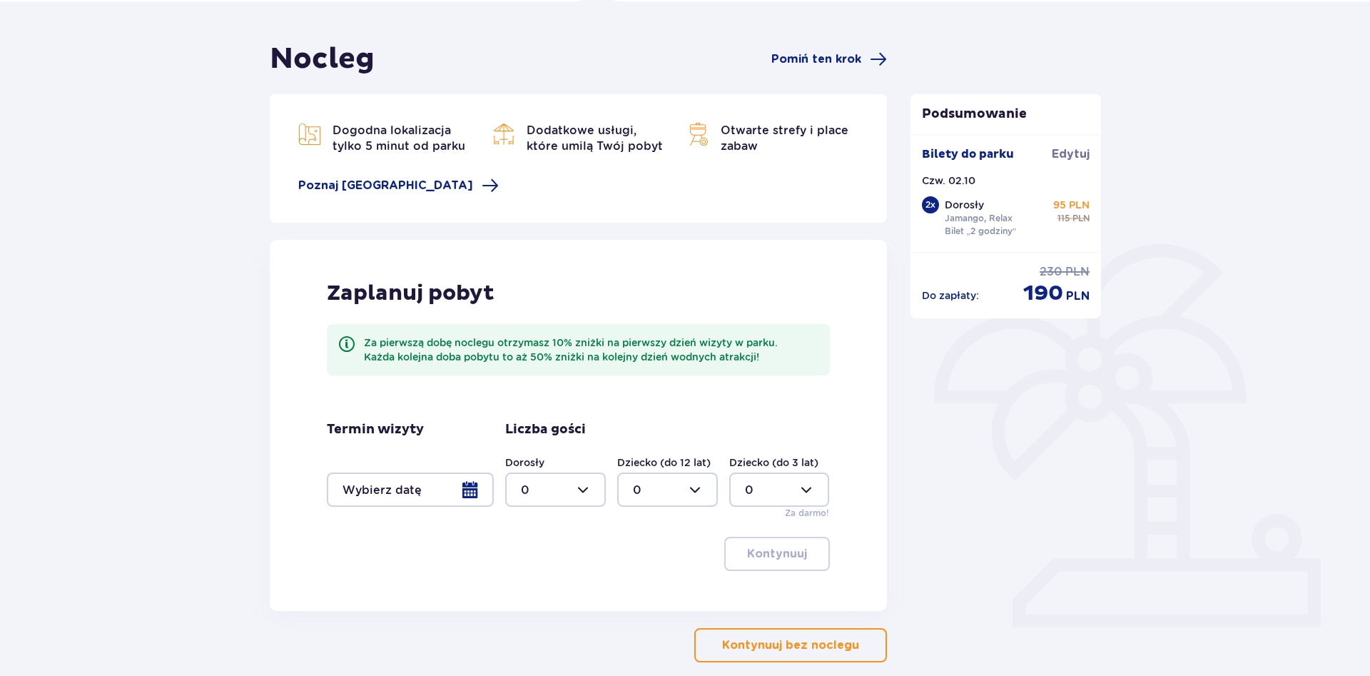
scroll to position [182, 0]
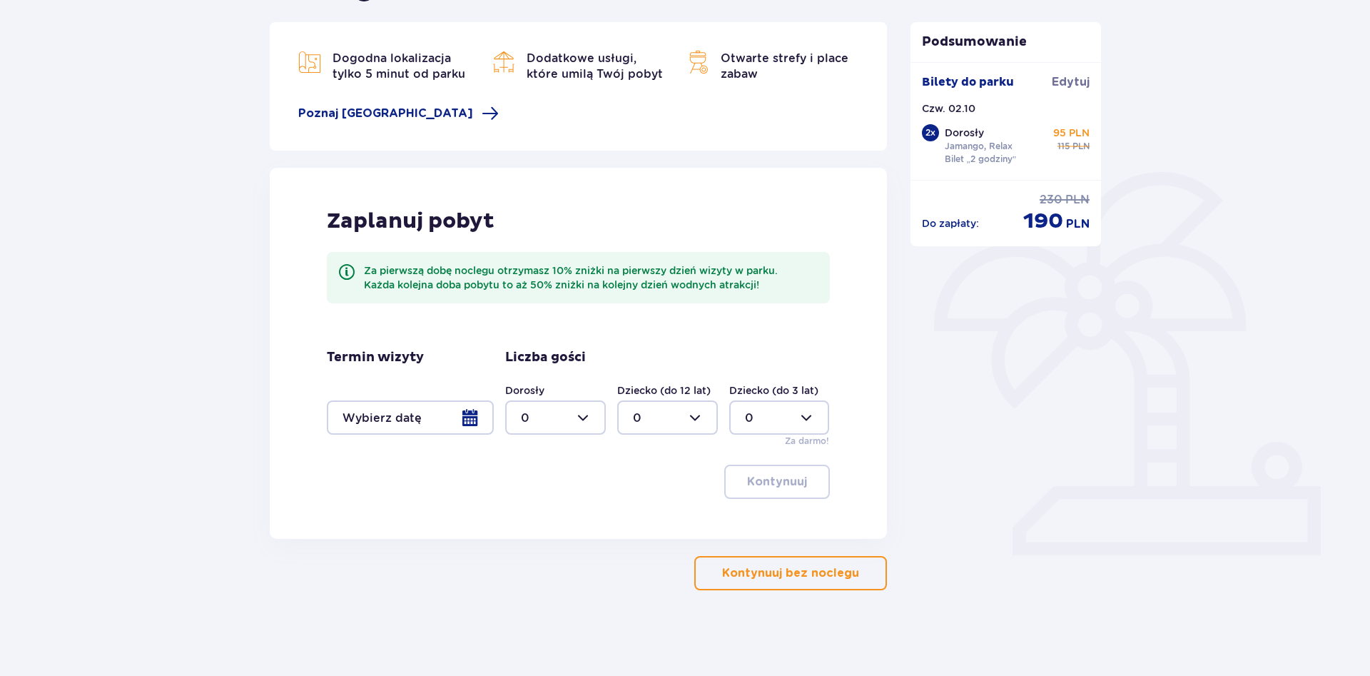
click at [776, 568] on p "Kontynuuj bez noclegu" at bounding box center [790, 573] width 137 height 16
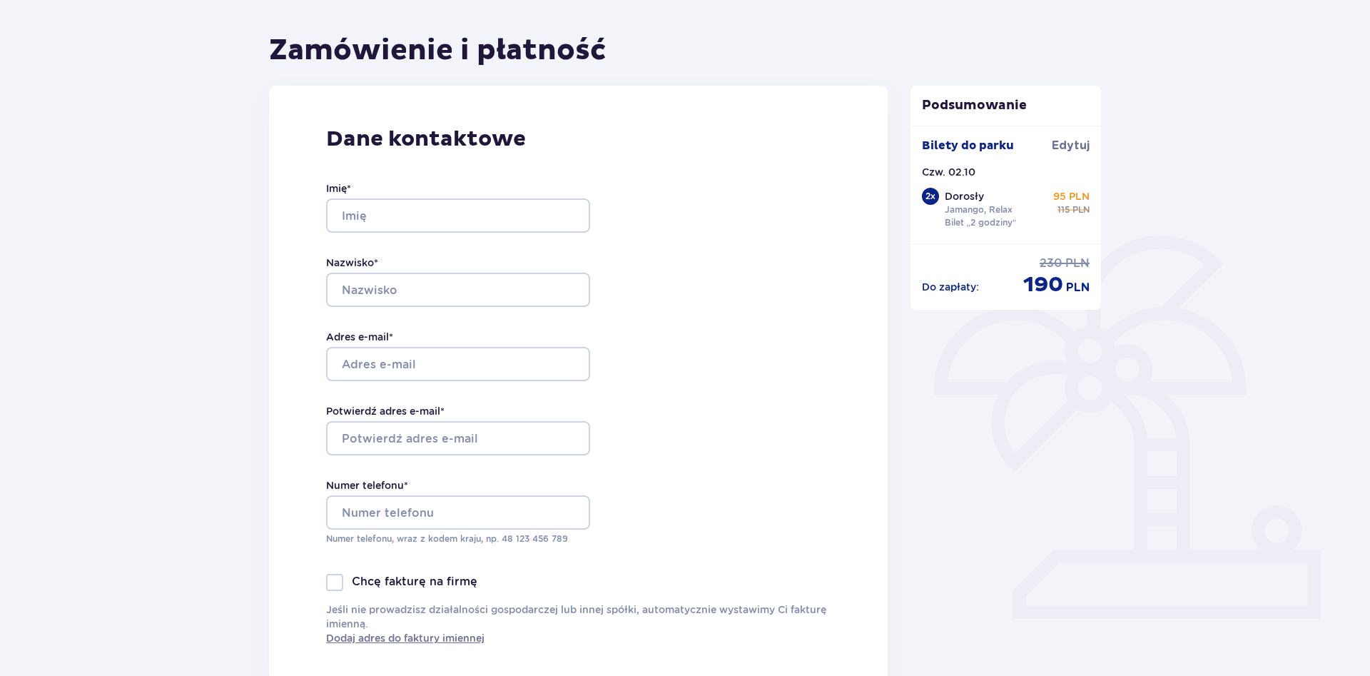
scroll to position [146, 0]
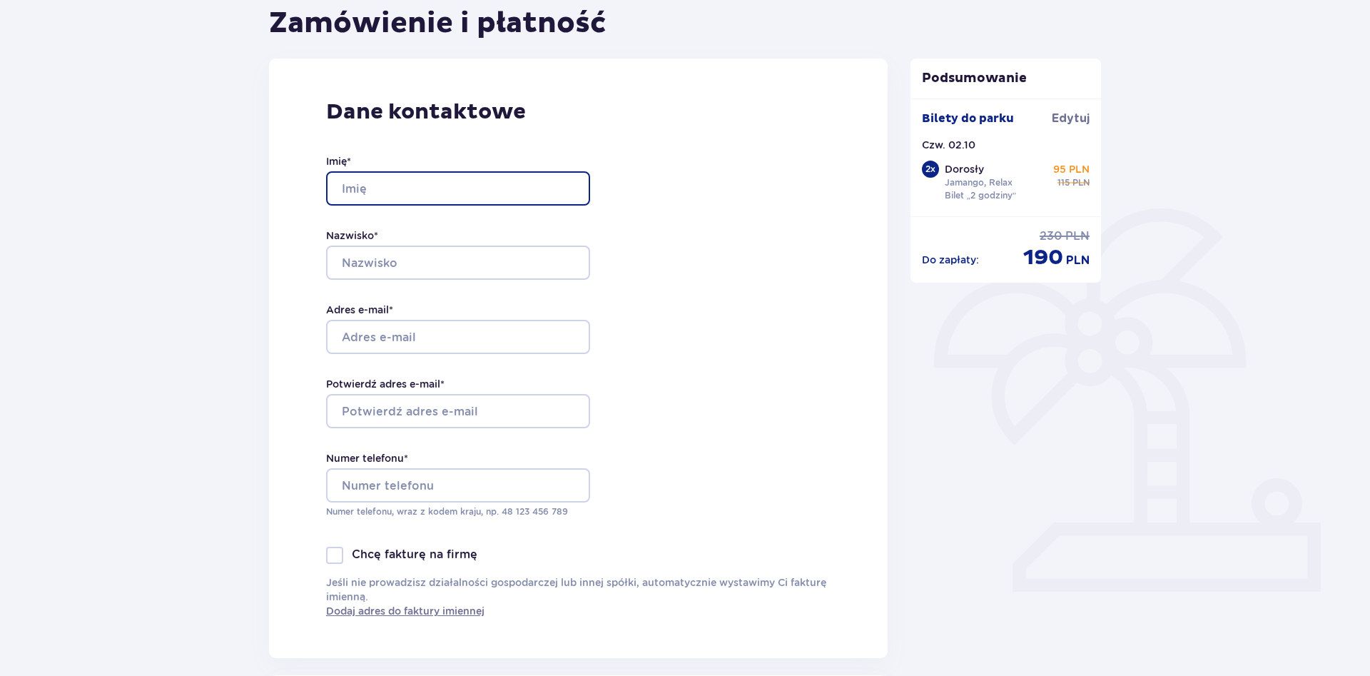
click at [396, 191] on input "Imię *" at bounding box center [458, 188] width 264 height 34
type input "Olga"
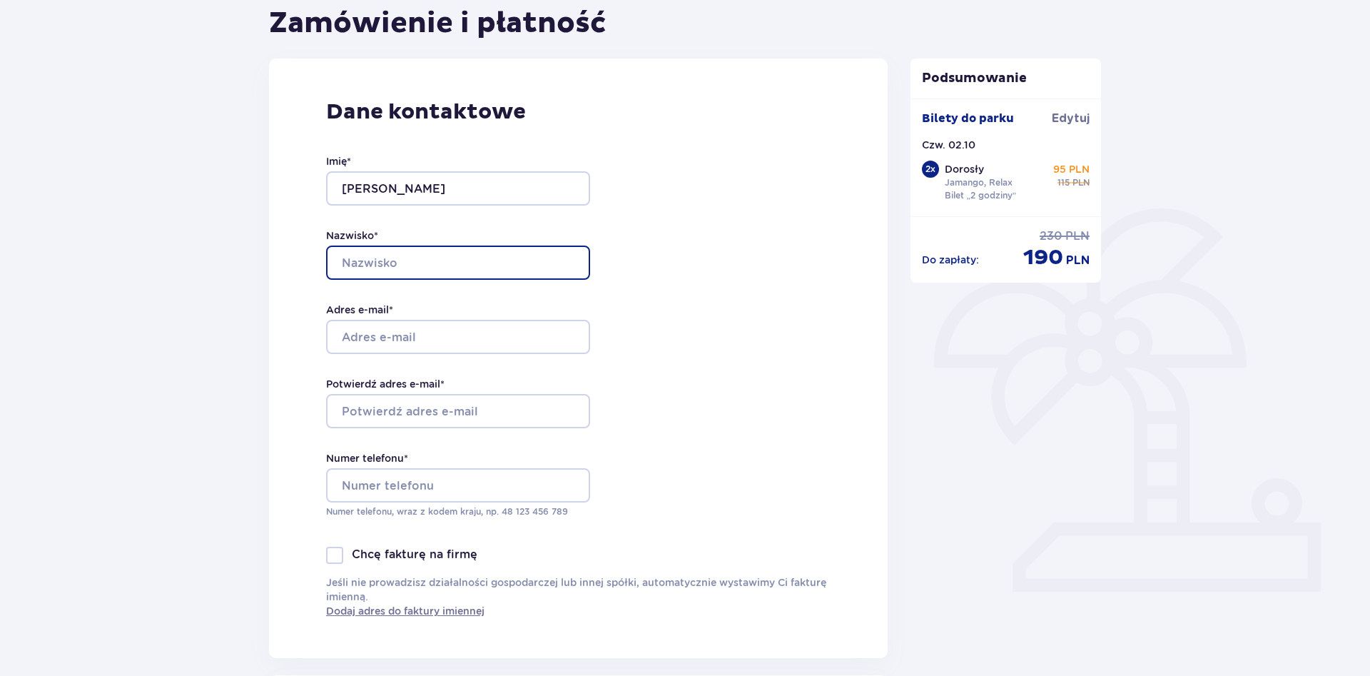
click at [372, 256] on input "Nazwisko *" at bounding box center [458, 262] width 264 height 34
type input "Jacak"
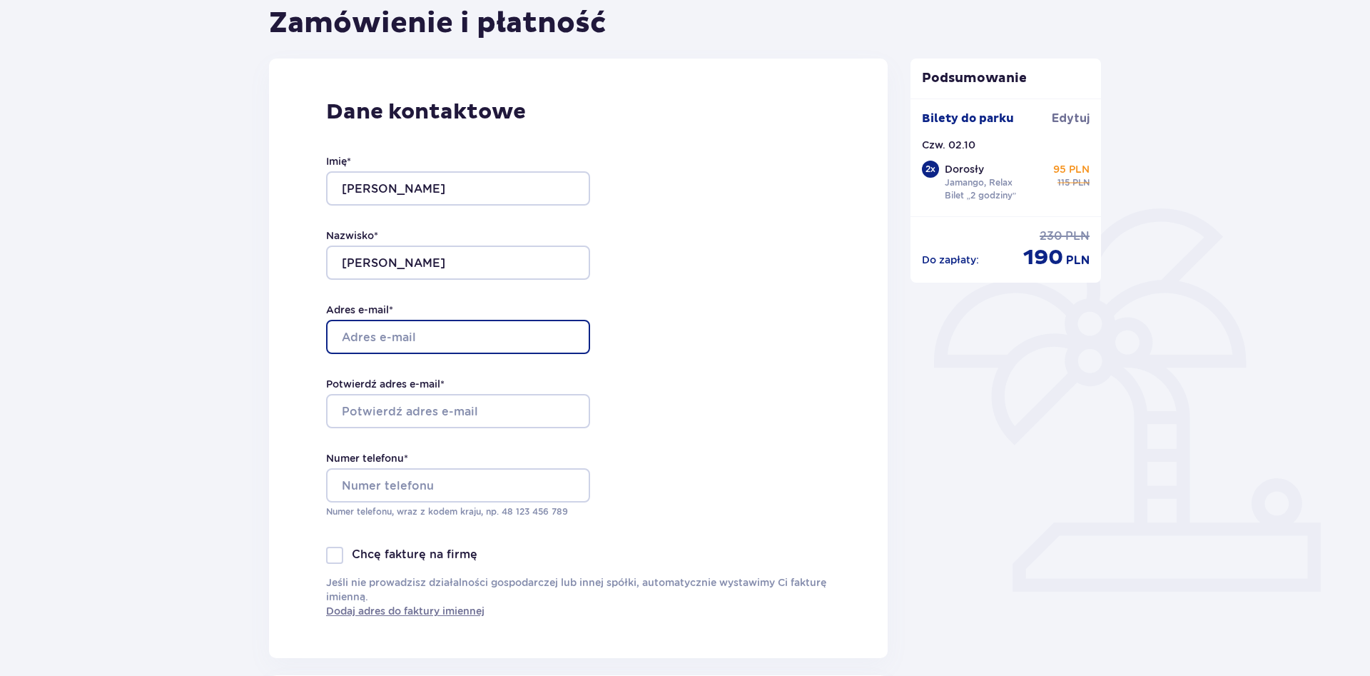
click at [372, 330] on input "Adres e-mail *" at bounding box center [458, 337] width 264 height 34
type input "olgajacak@op.pl"
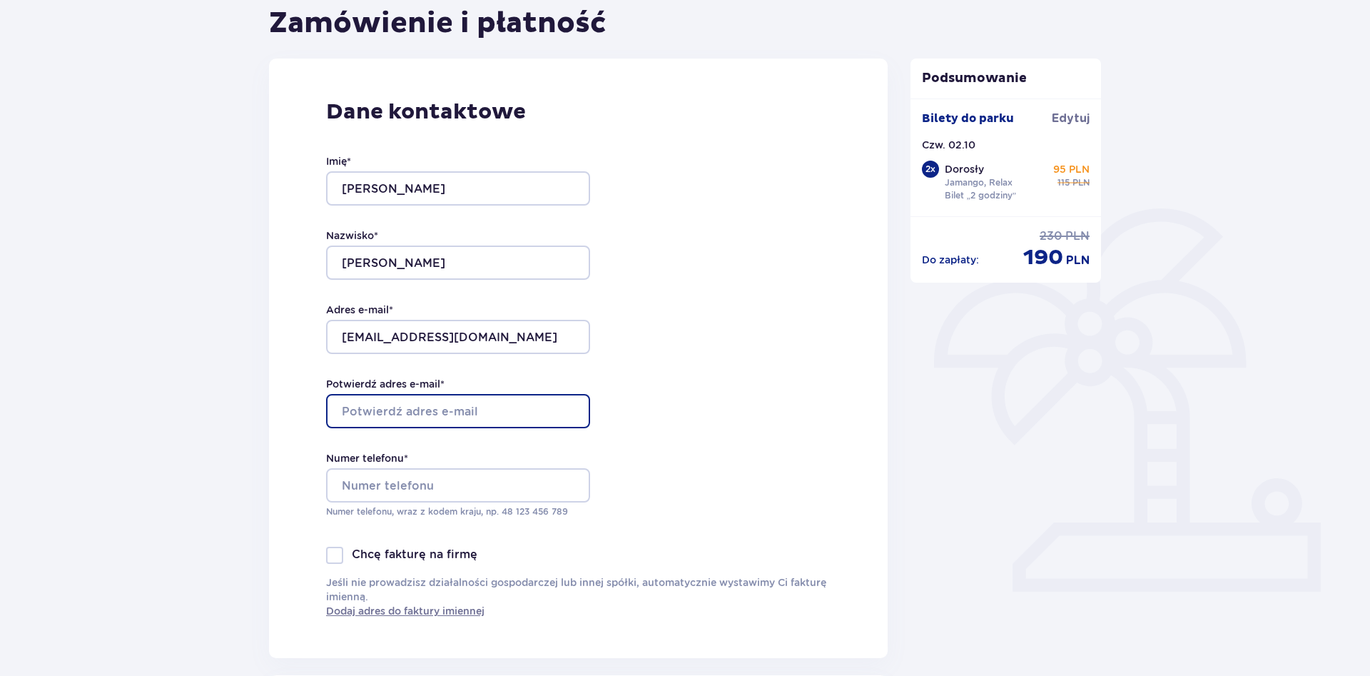
click at [359, 407] on input "Potwierdź adres e-mail *" at bounding box center [458, 411] width 264 height 34
type input "olgajacak@op.pl"
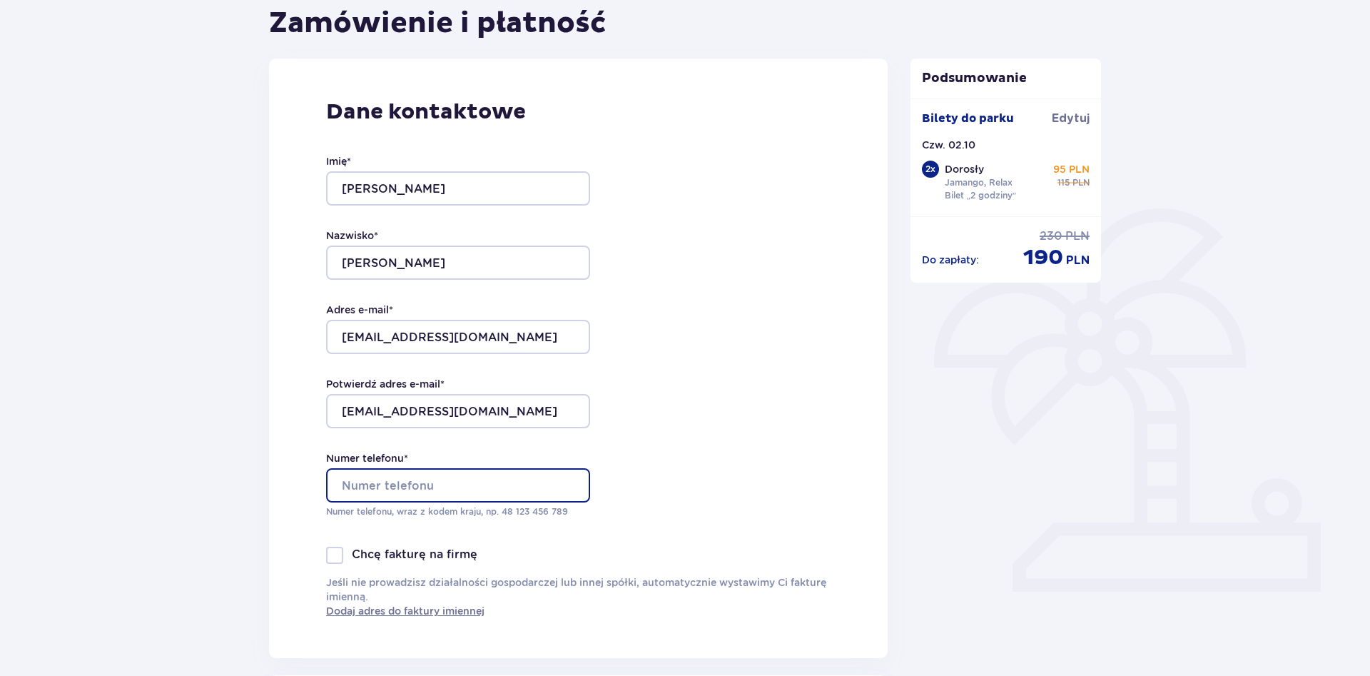
click at [398, 495] on input "Numer telefonu *" at bounding box center [458, 485] width 264 height 34
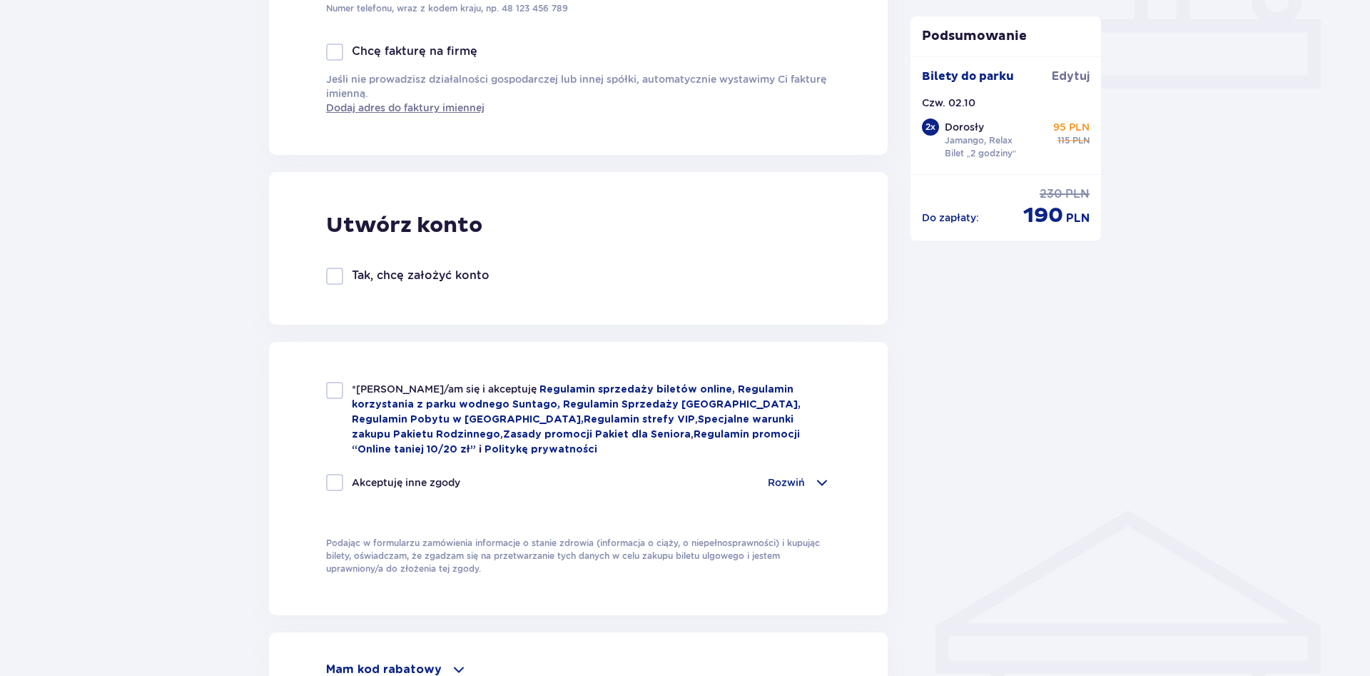
scroll to position [655, 0]
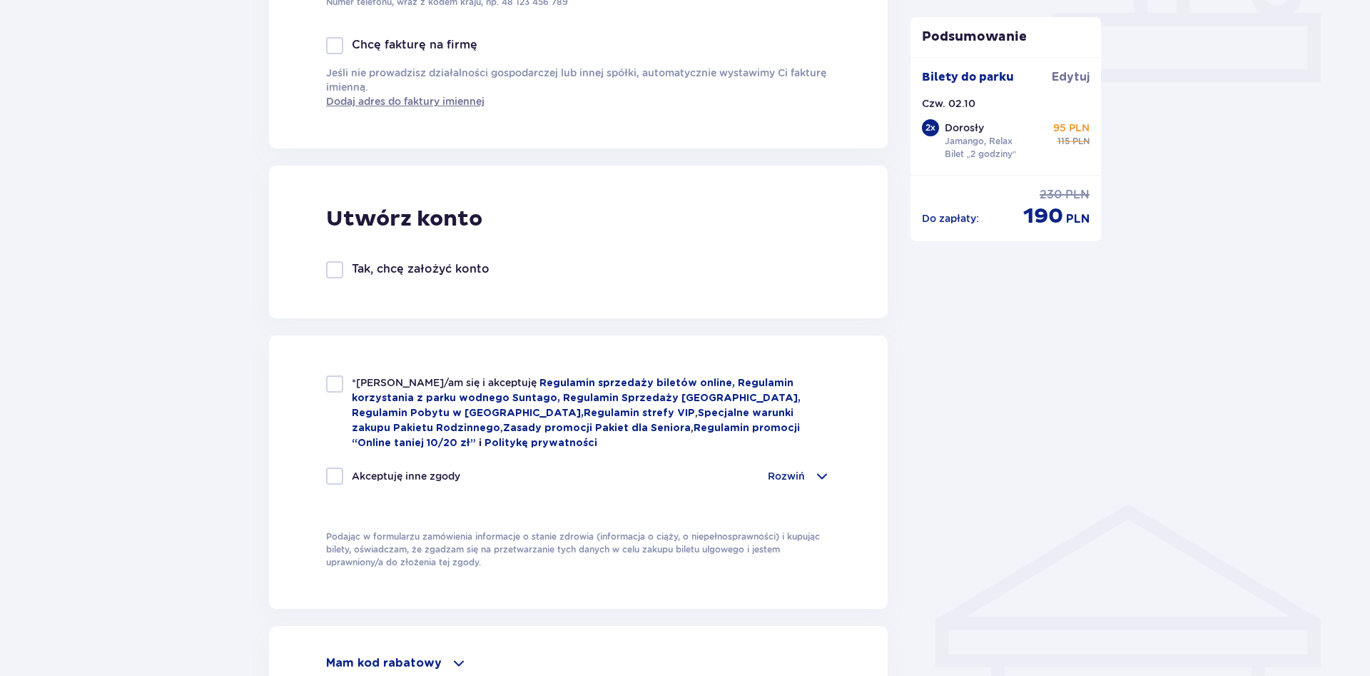
type input "571266914"
click at [348, 374] on div "*Zapoznałem/am się i akceptuję Regulamin sprzedaży biletów online, Regulamin ko…" at bounding box center [578, 471] width 619 height 273
click at [337, 385] on div at bounding box center [334, 383] width 17 height 17
checkbox input "true"
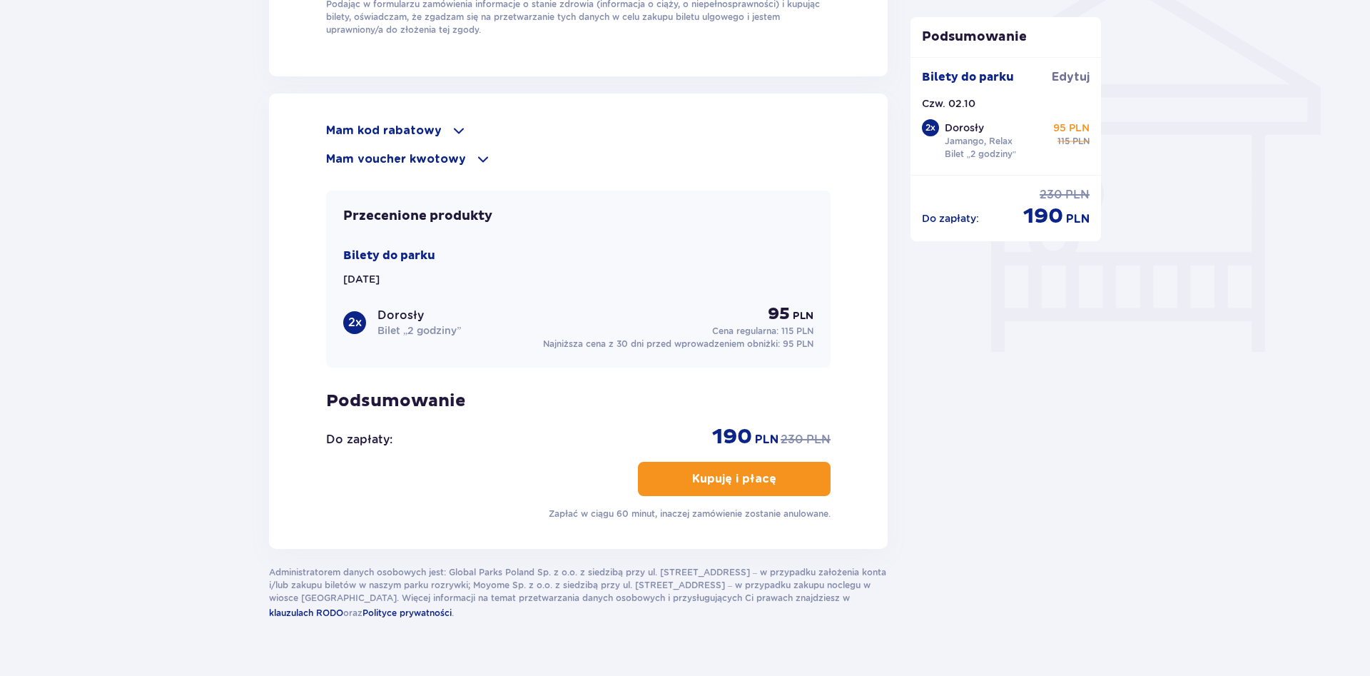
scroll to position [1214, 0]
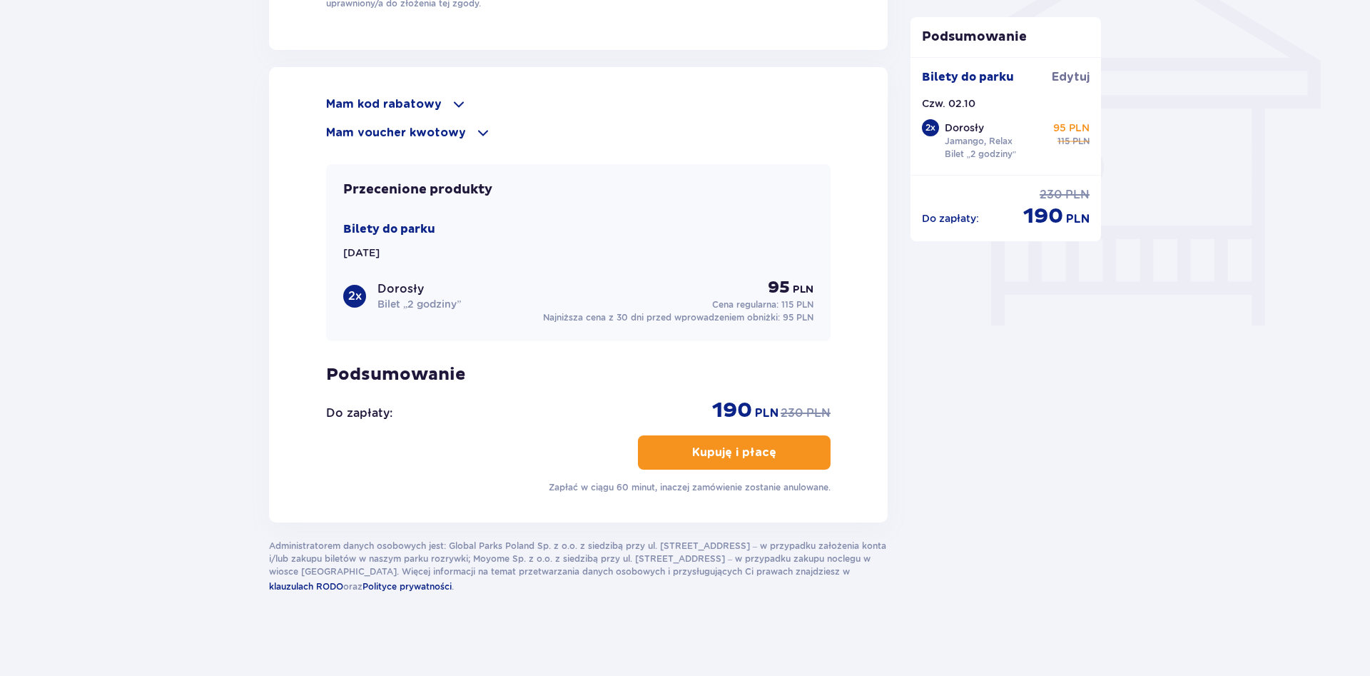
click at [769, 443] on button "Kupuję i płacę" at bounding box center [734, 452] width 193 height 34
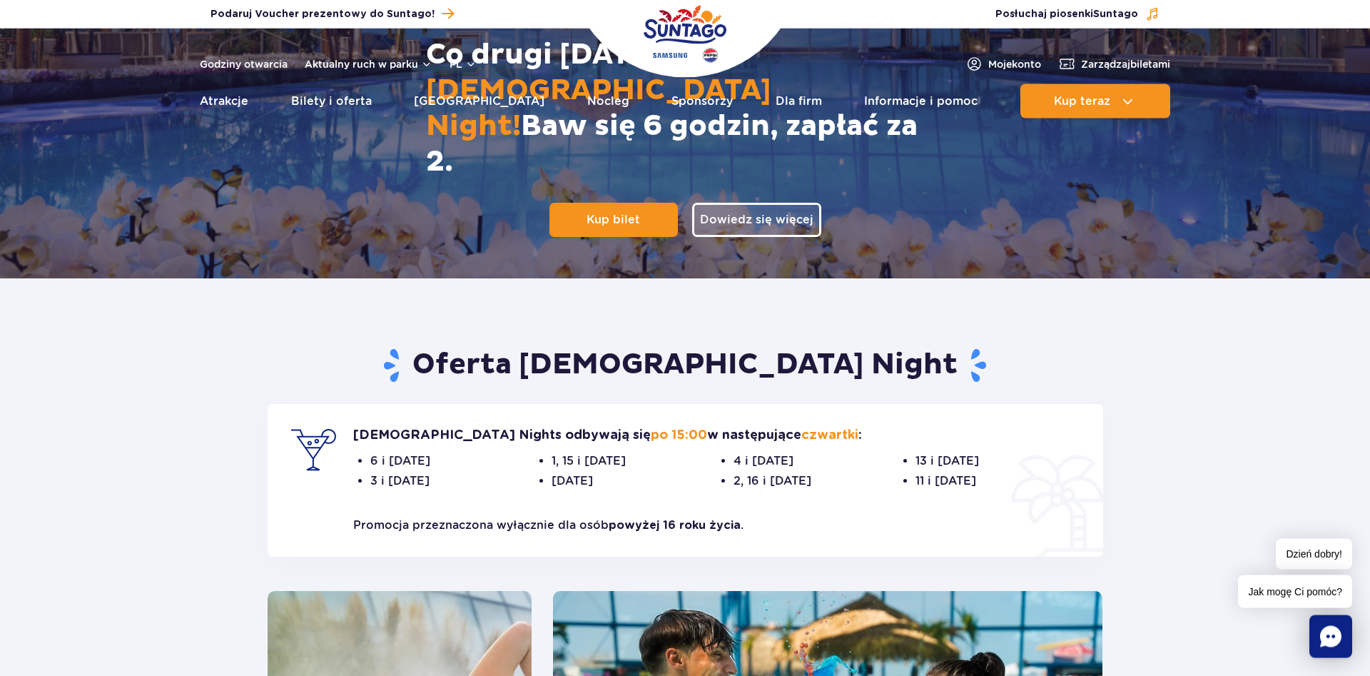
scroll to position [291, 0]
